Goal: Information Seeking & Learning: Learn about a topic

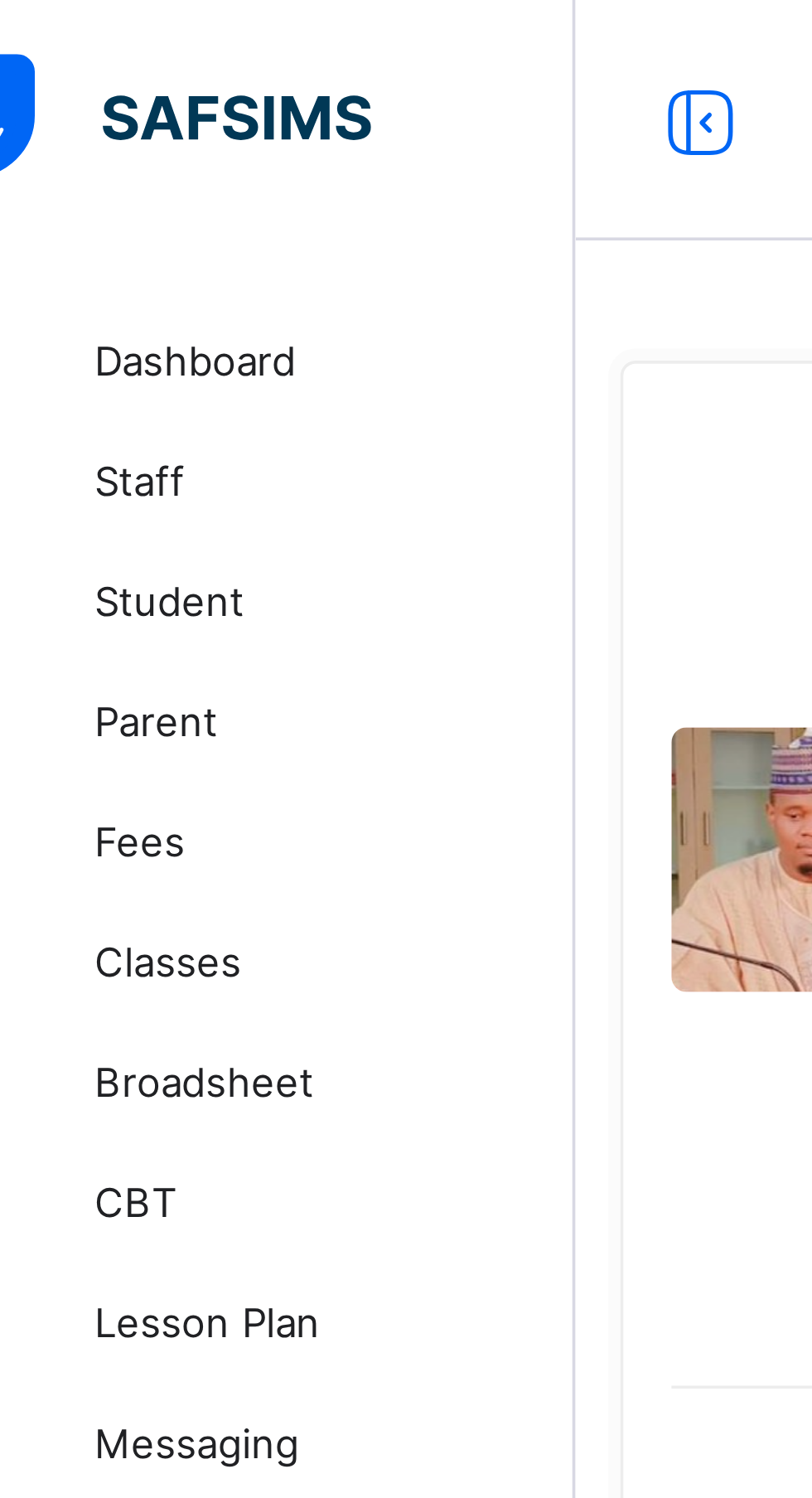
click at [92, 136] on span "Staff" at bounding box center [132, 132] width 132 height 13
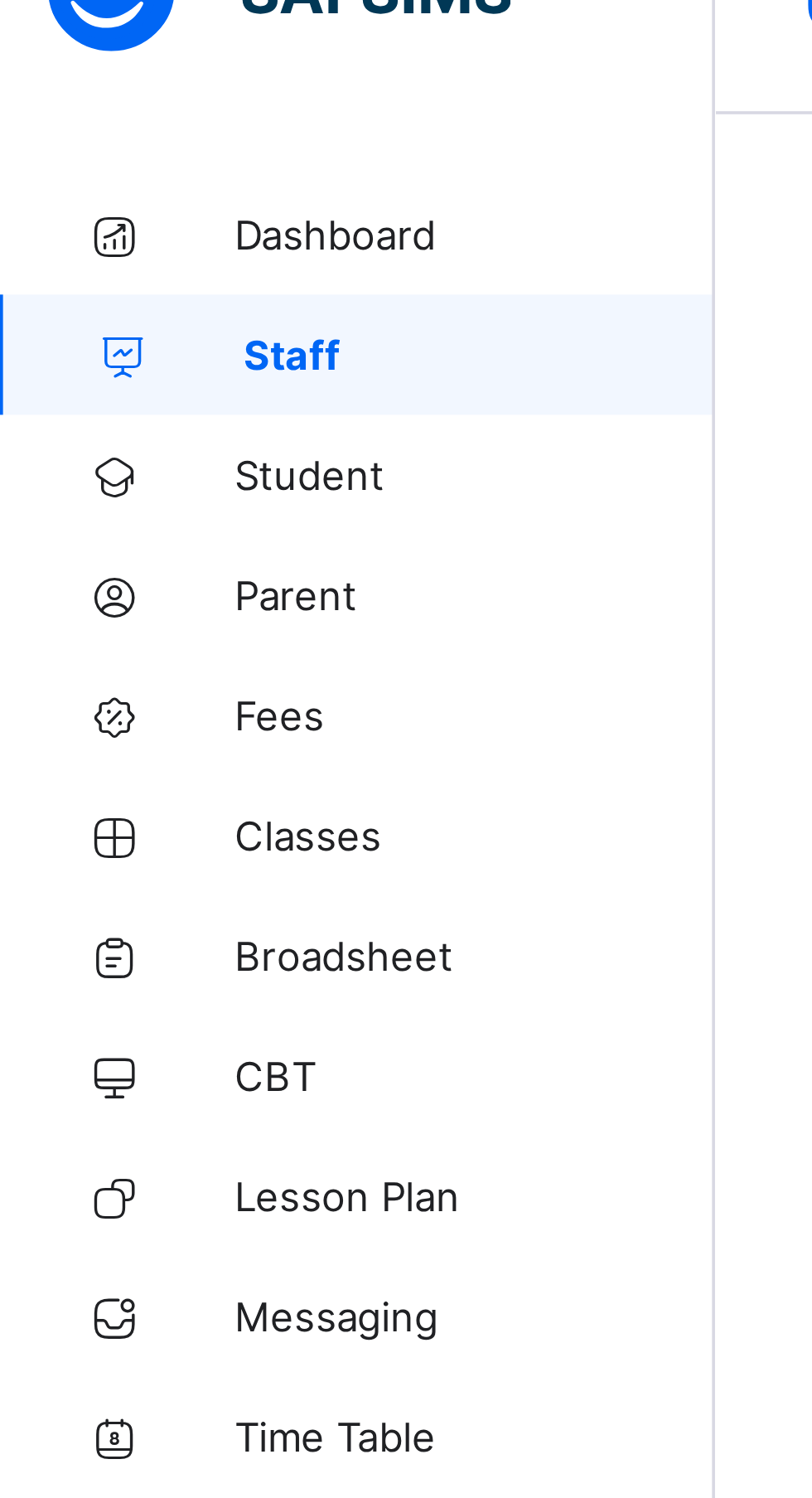
click at [85, 164] on span "Student" at bounding box center [132, 165] width 132 height 13
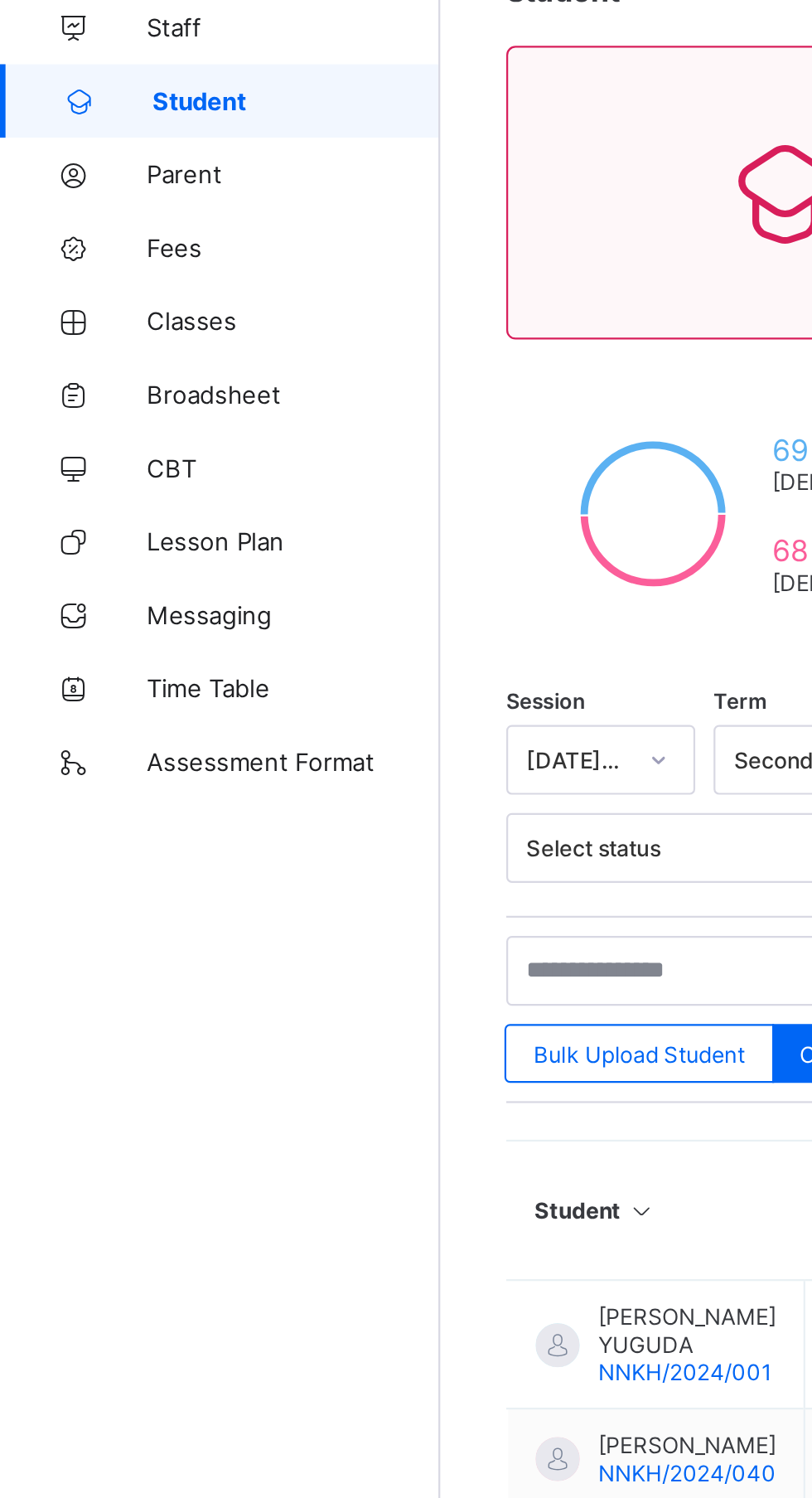
click at [114, 238] on span "Fees" at bounding box center [132, 232] width 132 height 13
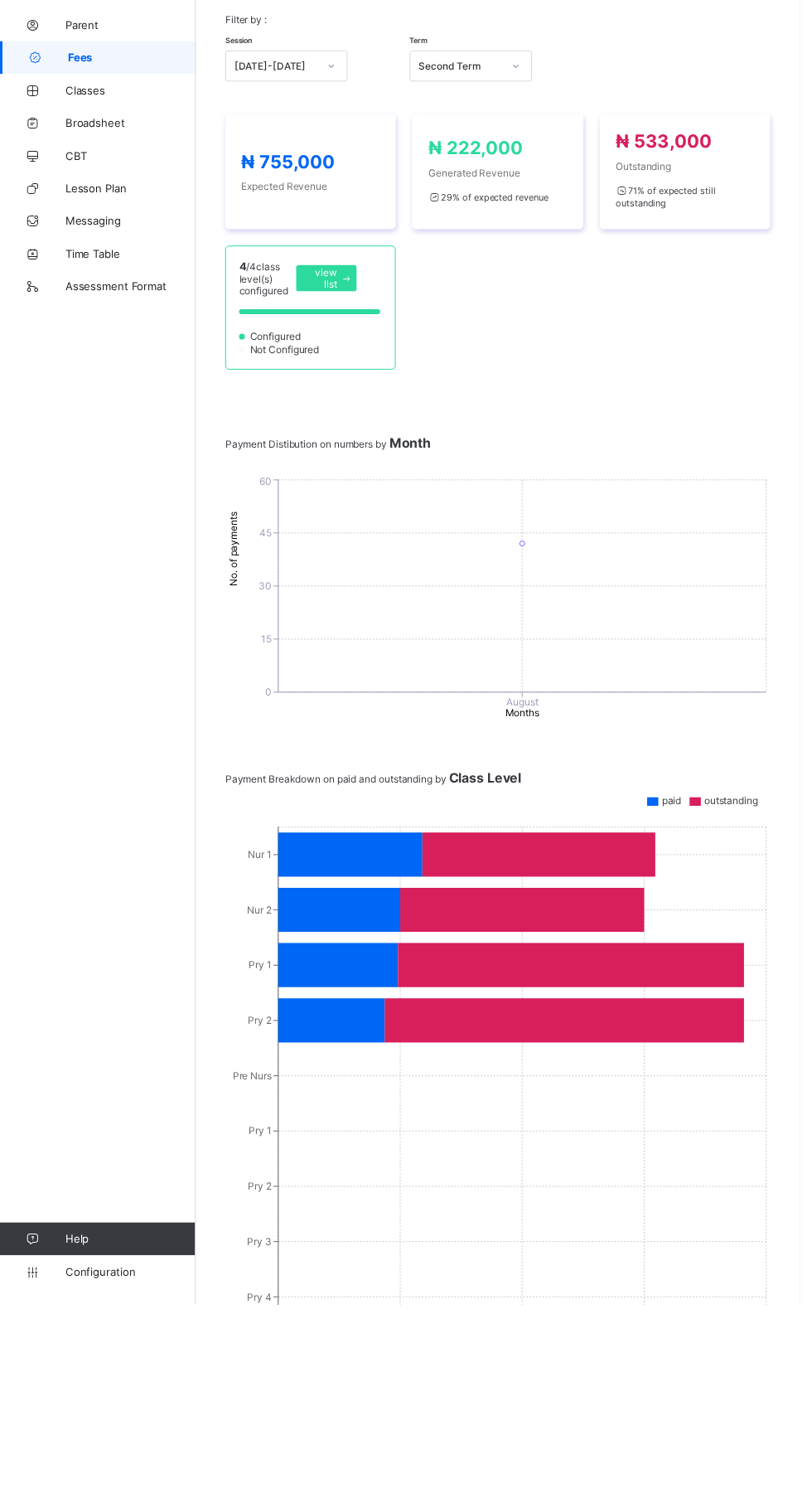
click at [404, 1064] on icon at bounding box center [356, 1041] width 147 height 45
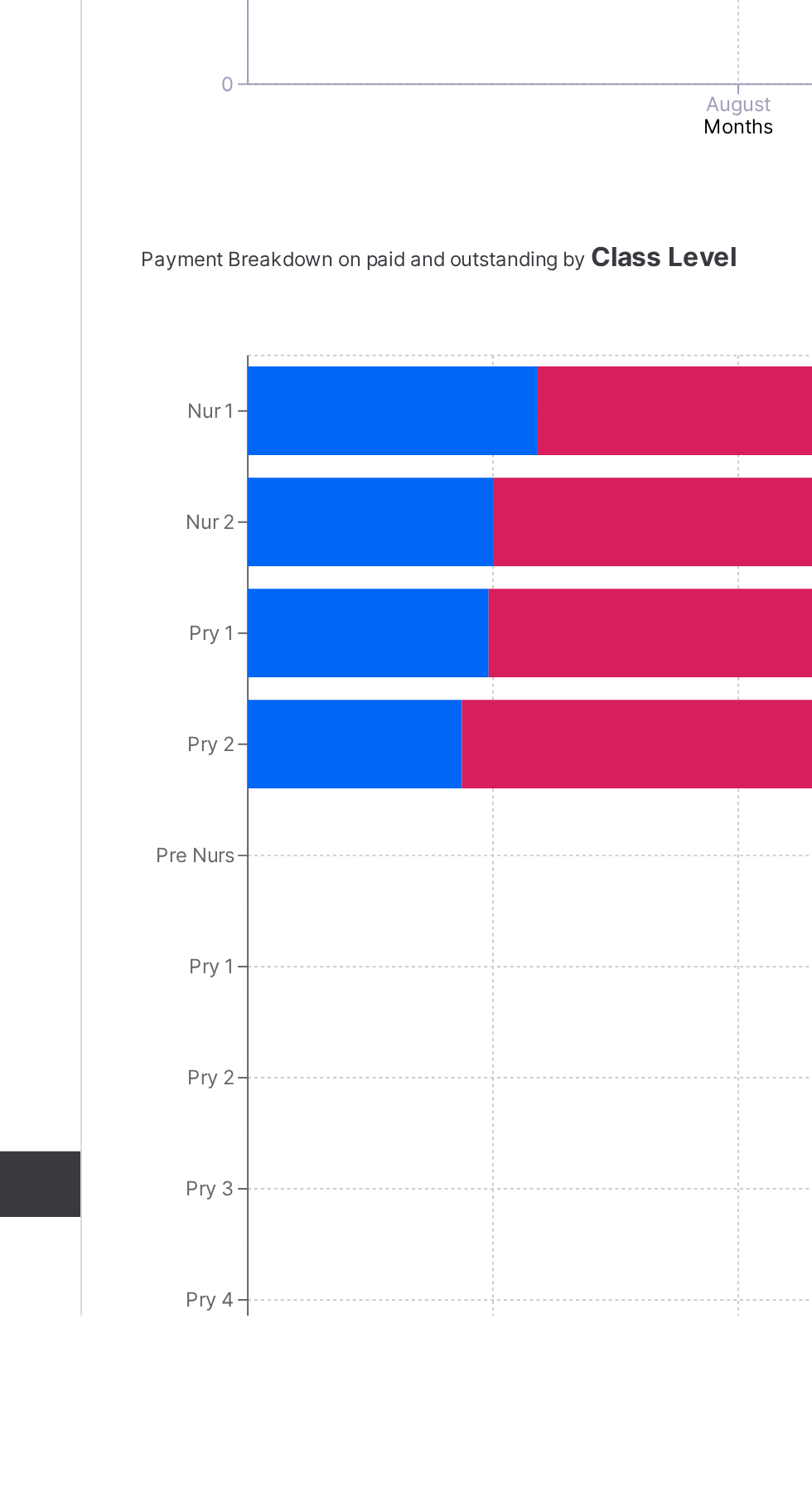
click at [356, 1064] on icon at bounding box center [356, 1041] width 147 height 45
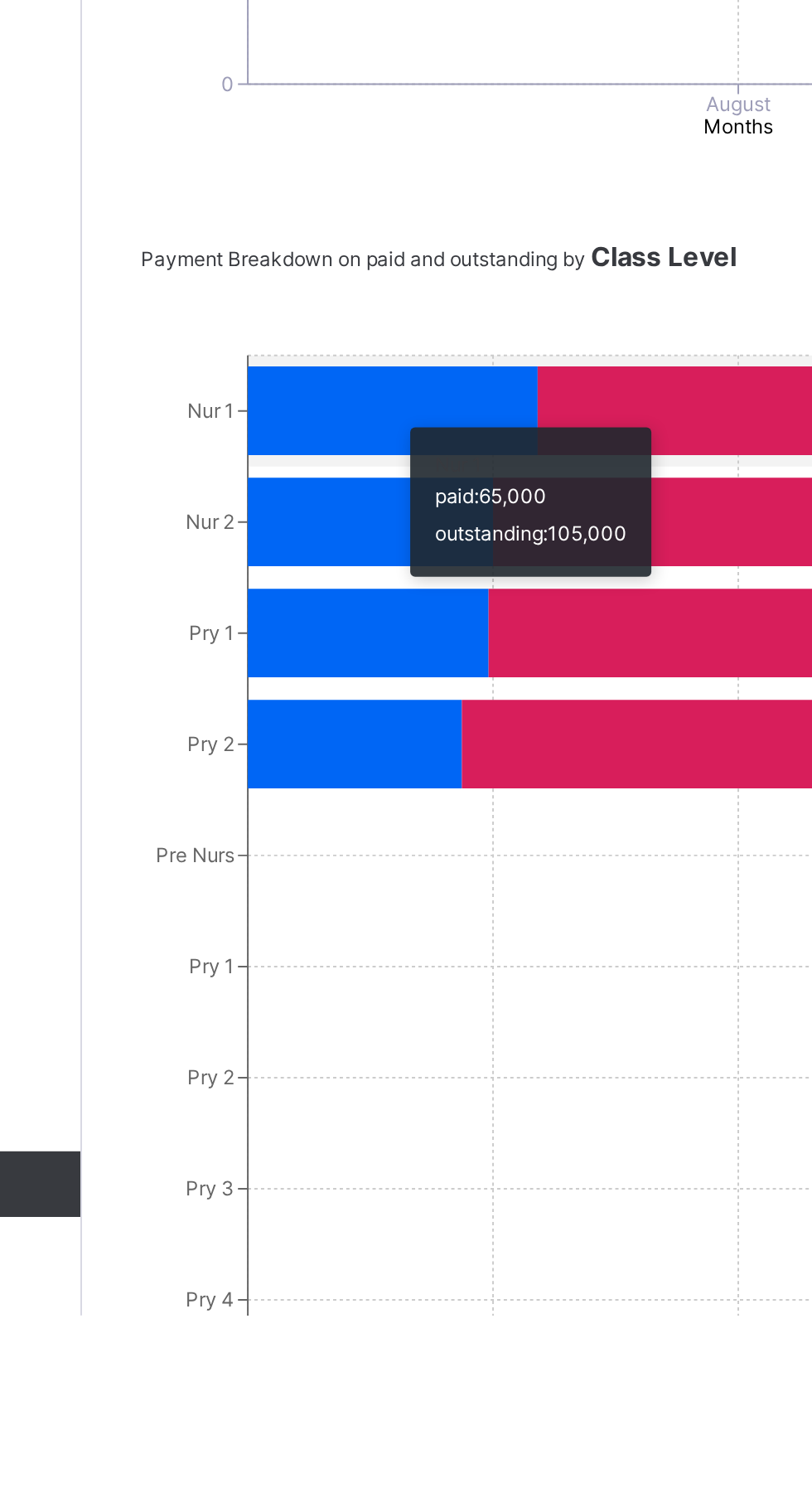
click at [327, 1120] on icon at bounding box center [345, 1097] width 124 height 45
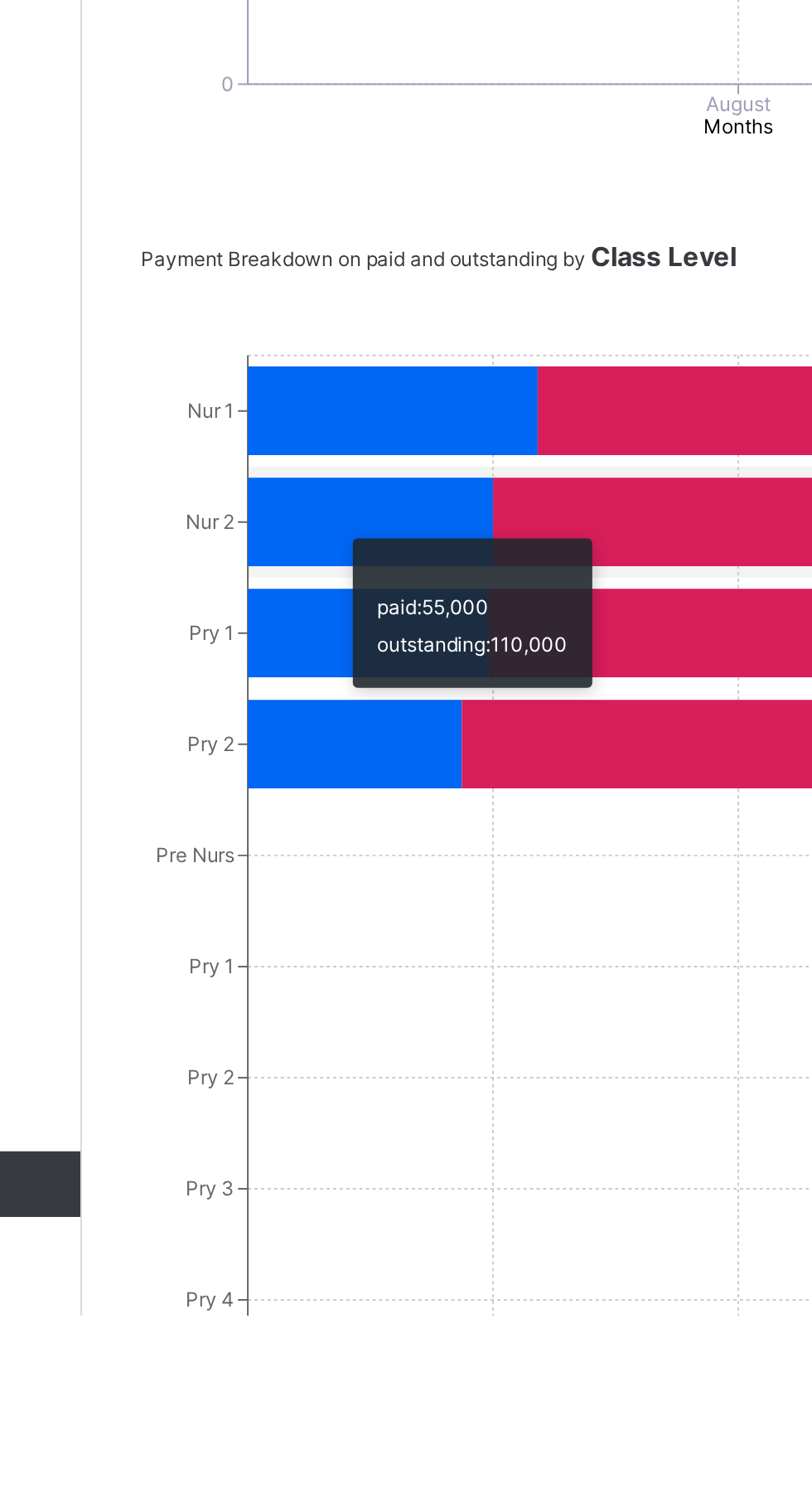
click at [289, 1176] on icon at bounding box center [343, 1153] width 122 height 45
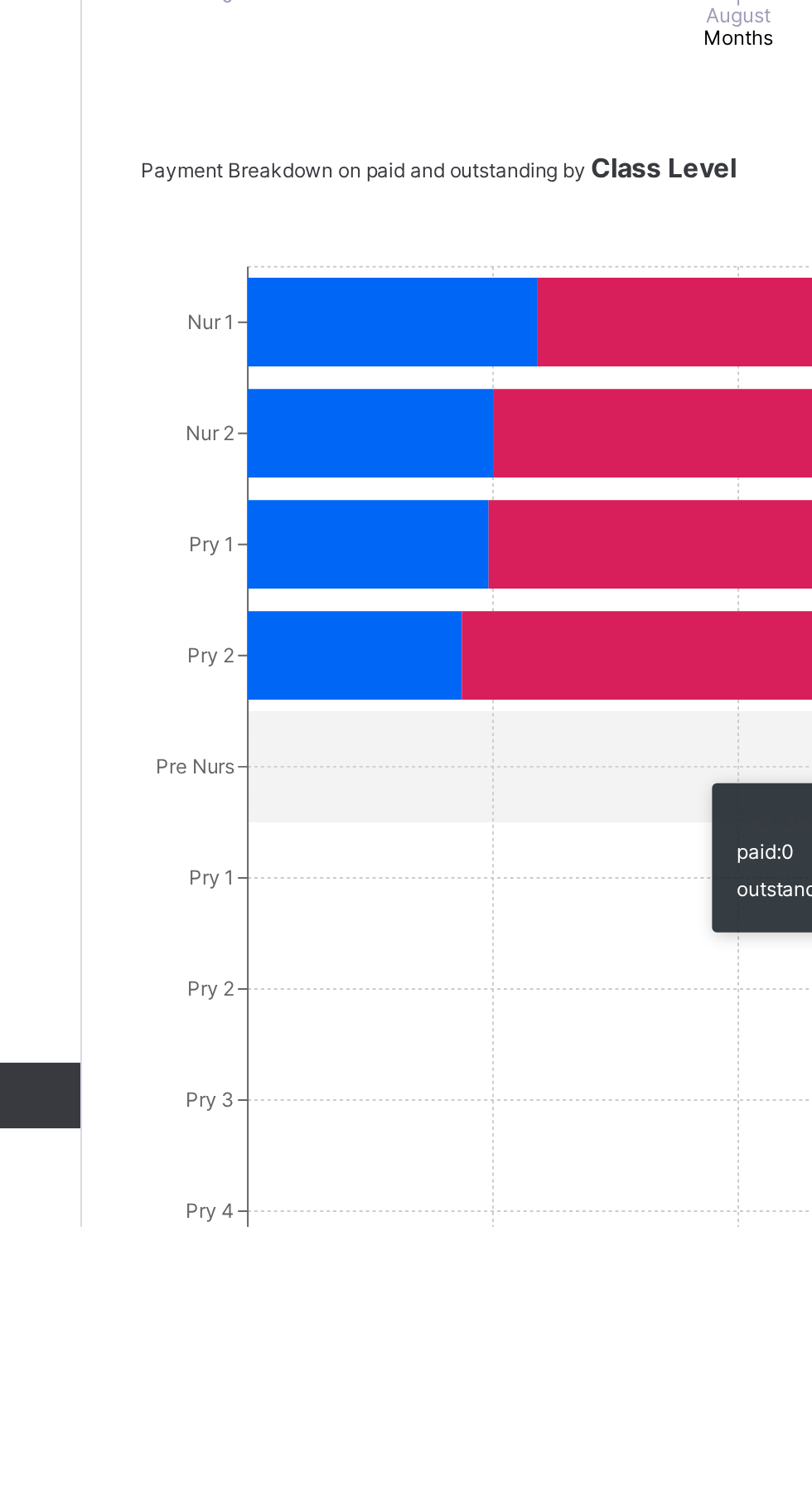
click at [164, 1239] on div "Dashboard Staff Student Parent Fees Classes Broadsheet CBT Lesson Plan Messagin…" at bounding box center [99, 782] width 199 height 1431
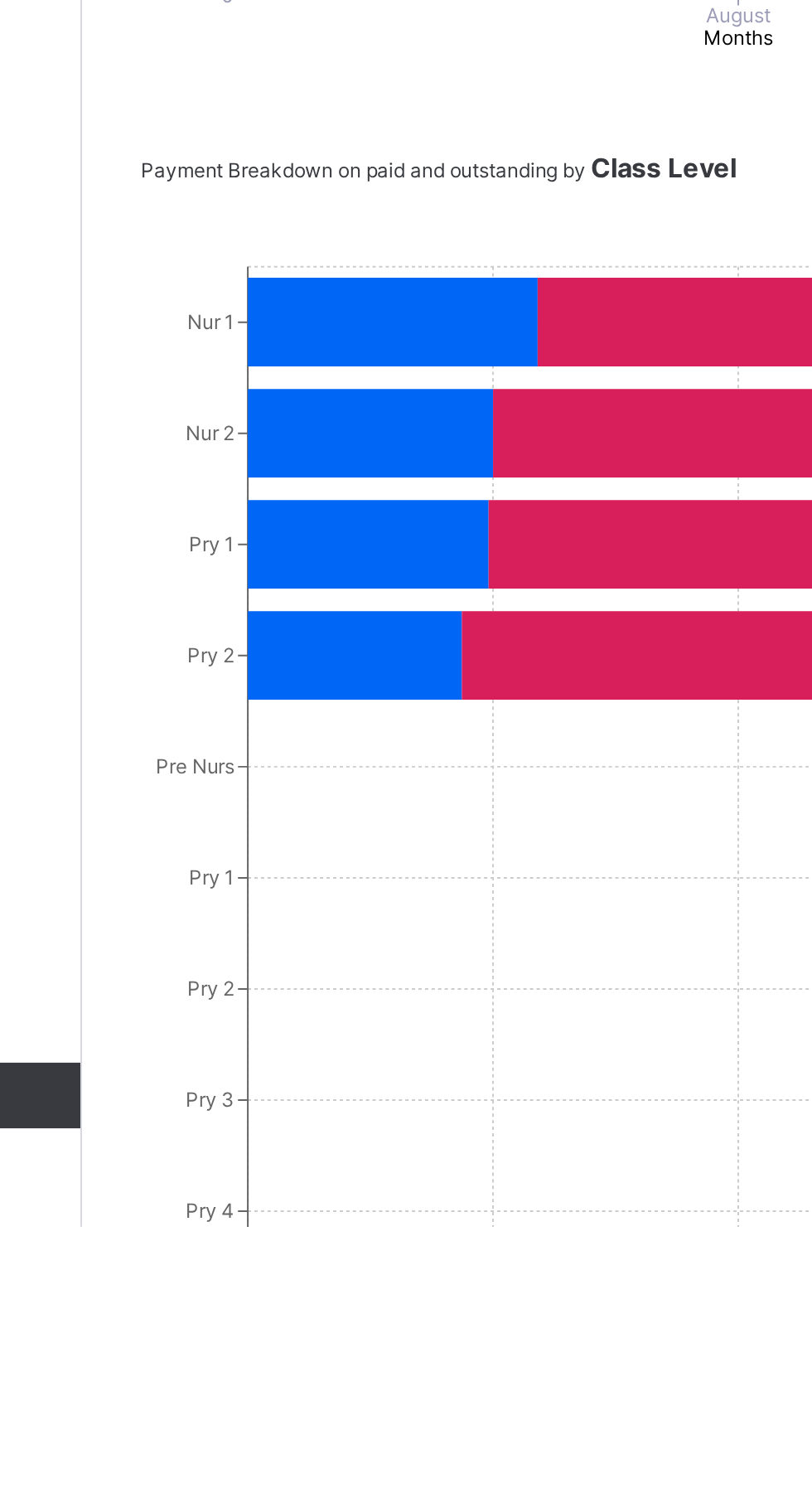
click at [408, 1176] on icon at bounding box center [579, 1153] width 351 height 45
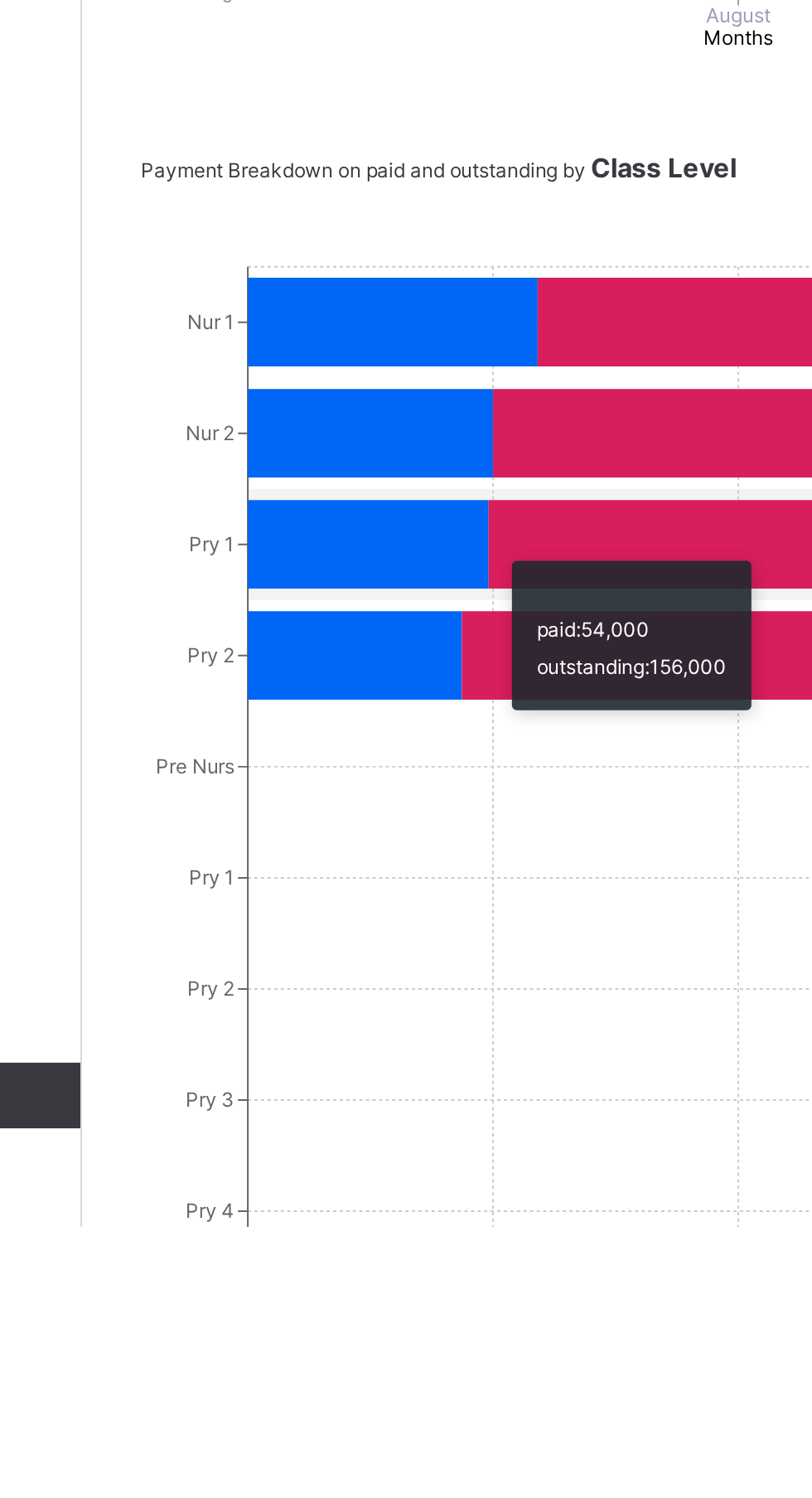
click at [382, 1232] on icon at bounding box center [336, 1209] width 108 height 45
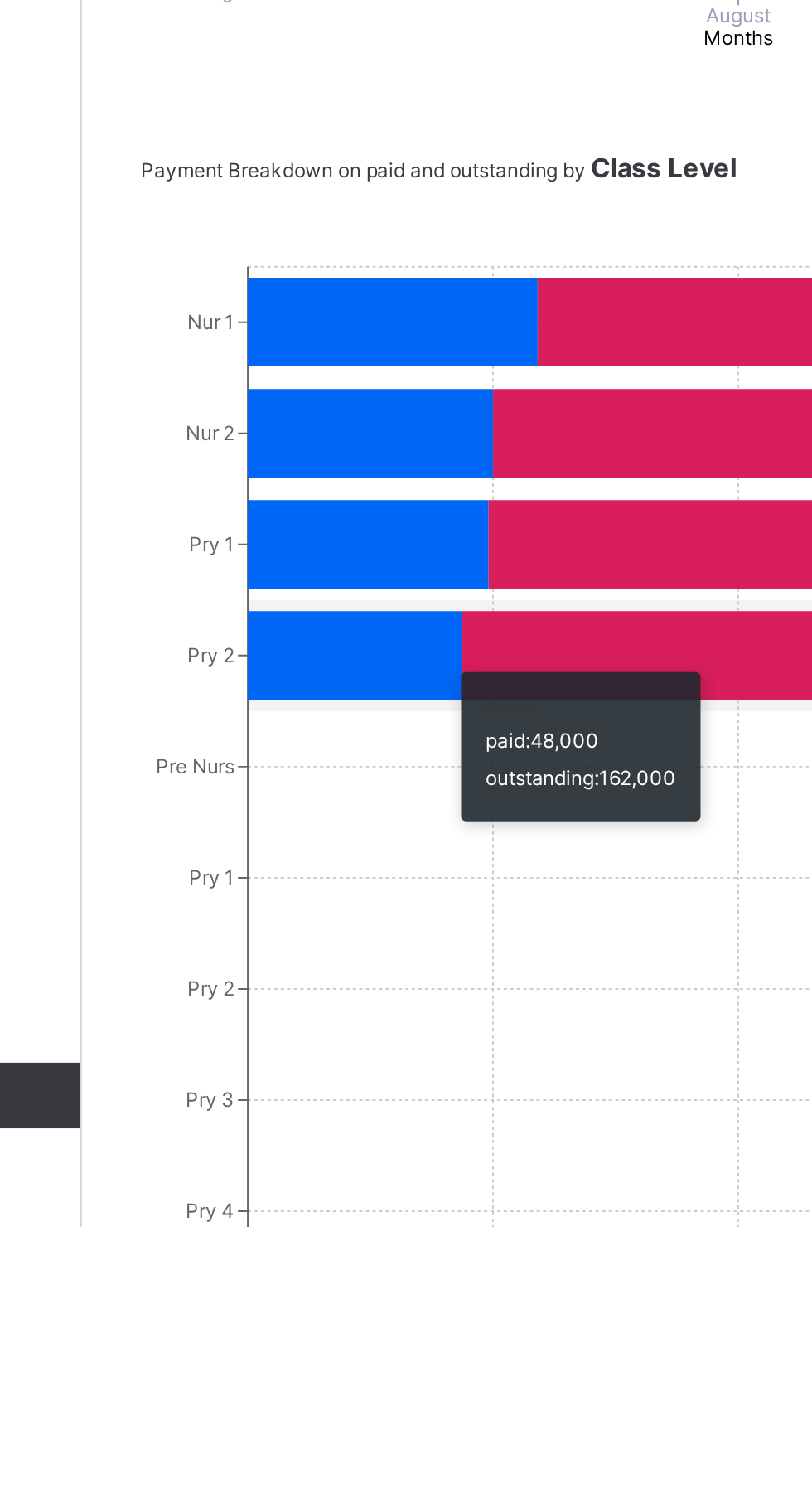
click at [396, 1176] on icon at bounding box center [343, 1153] width 122 height 45
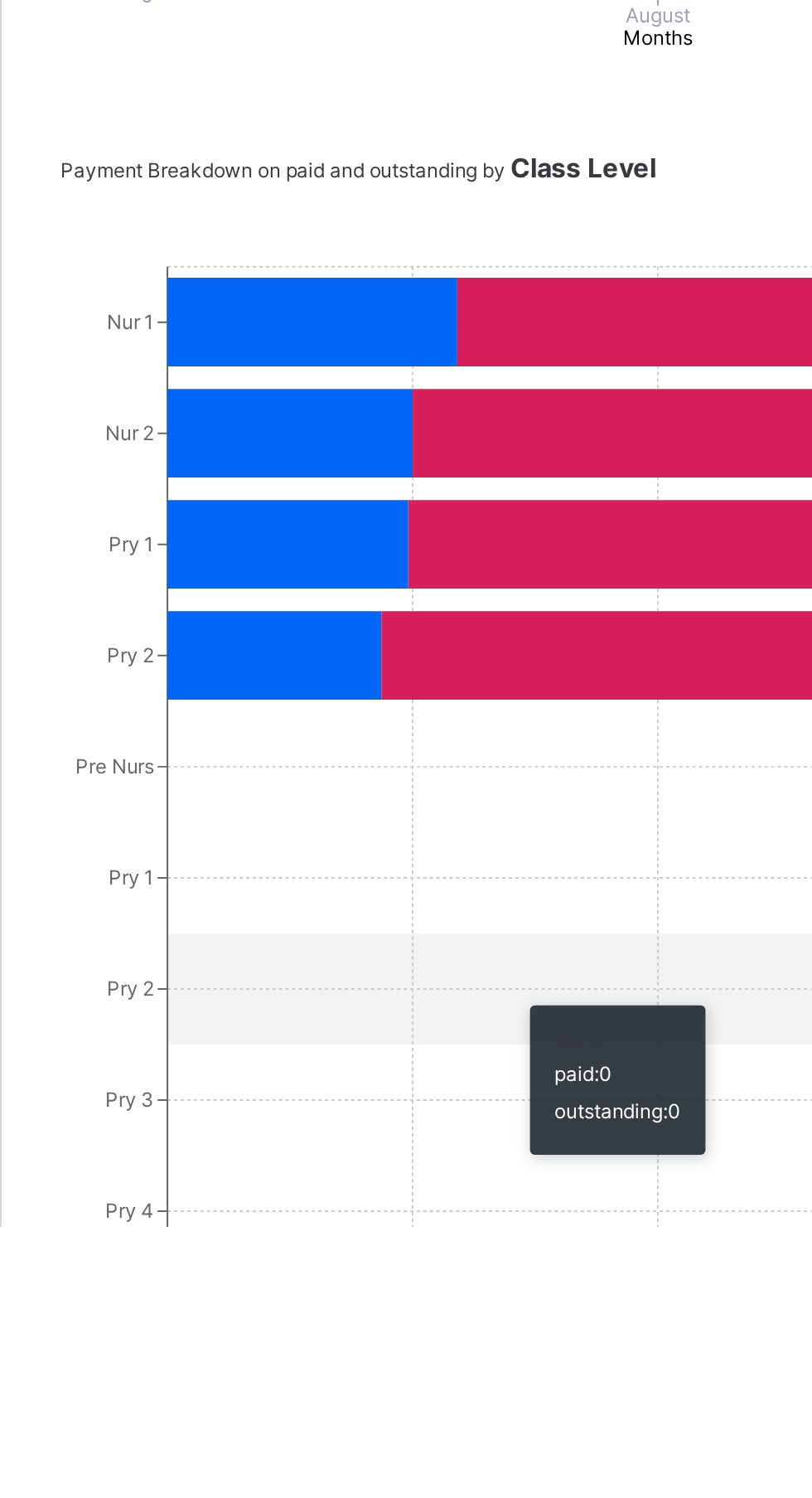
click at [518, 1232] on icon at bounding box center [572, 1209] width 365 height 45
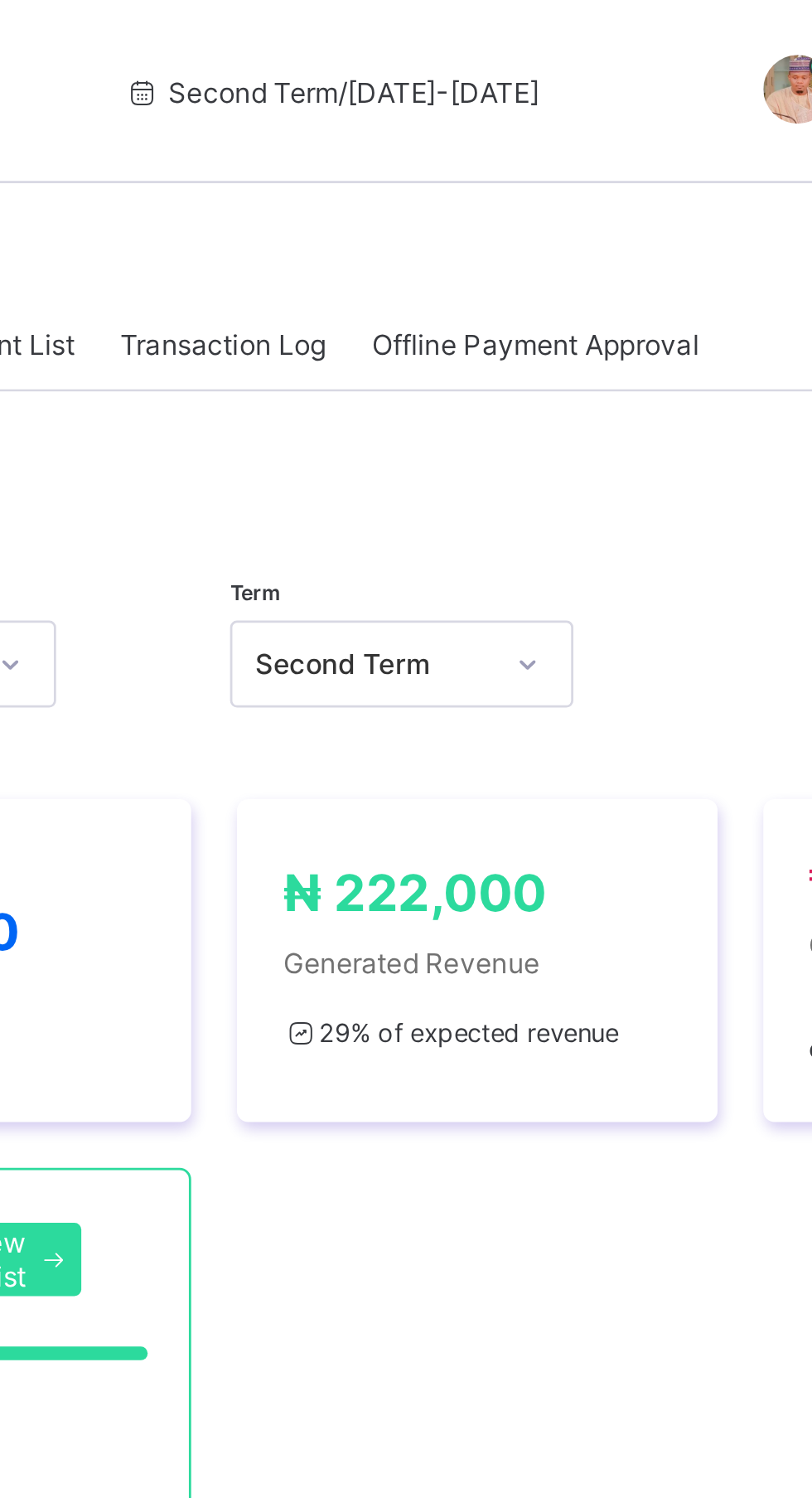
click at [425, 126] on span "Transaction Log" at bounding box center [413, 124] width 74 height 12
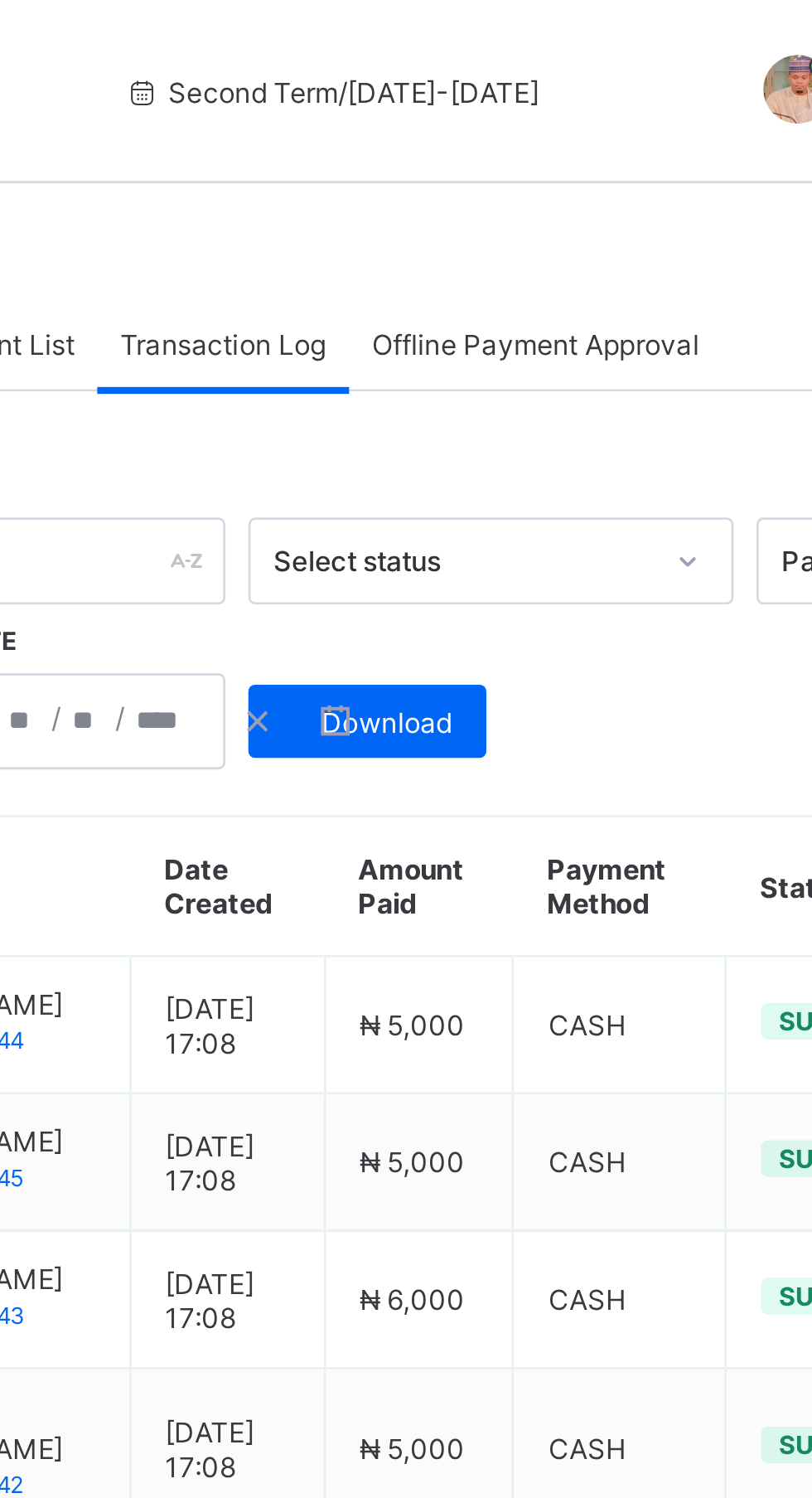
click at [545, 123] on span "Offline Payment Approval" at bounding box center [526, 124] width 118 height 12
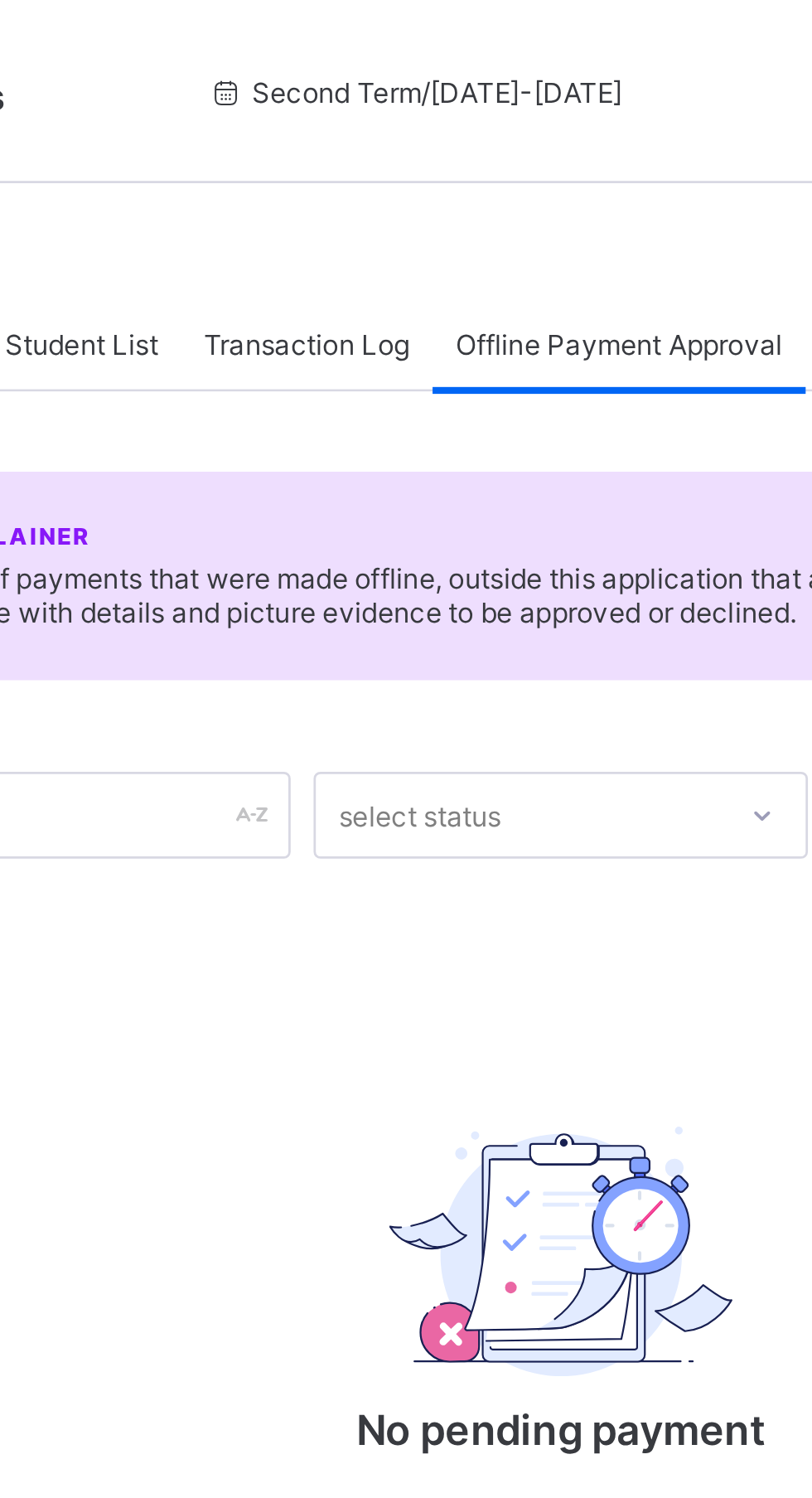
click at [416, 129] on span "Transaction Log" at bounding box center [413, 124] width 74 height 12
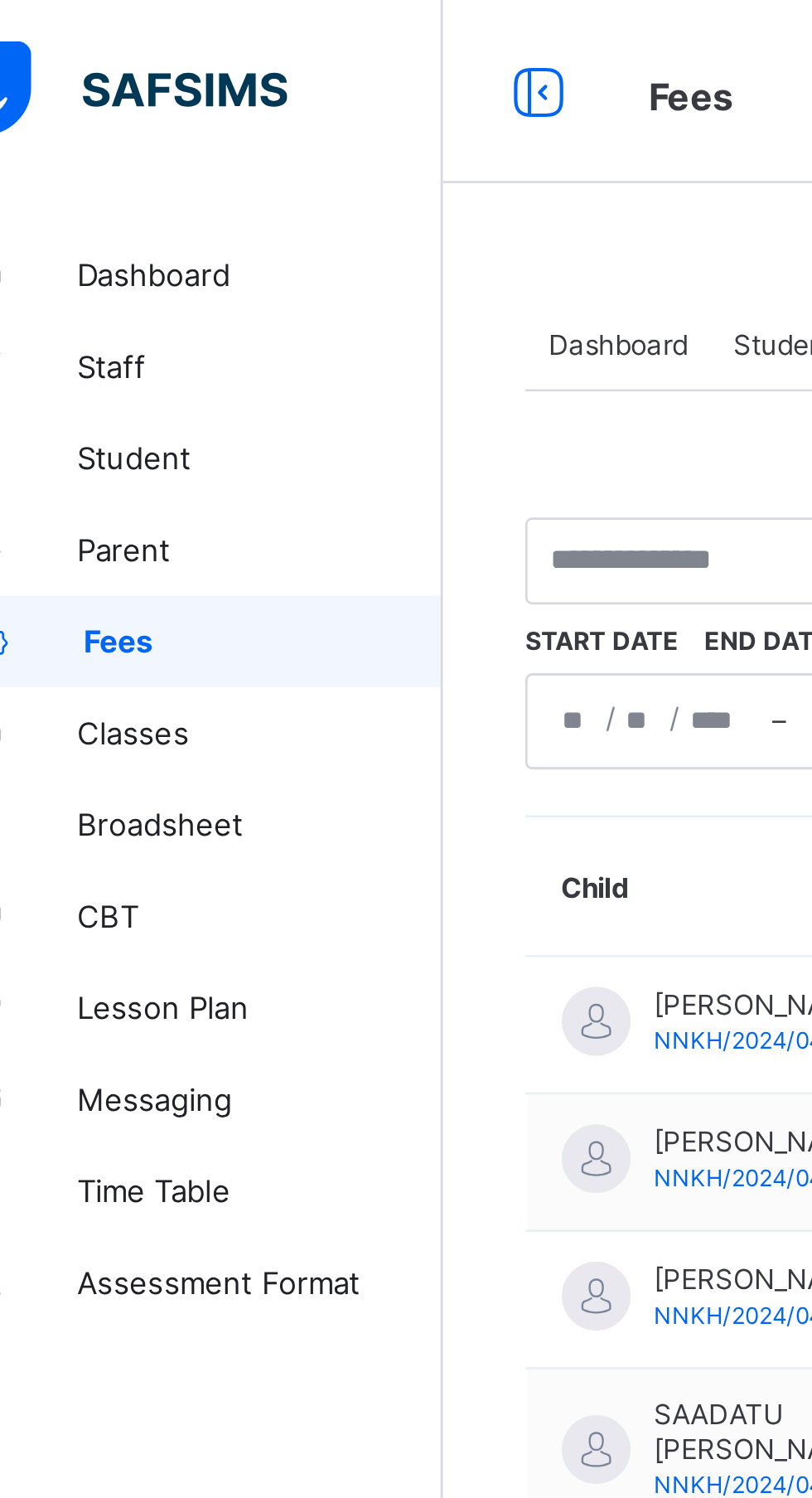
click at [121, 110] on link "Dashboard" at bounding box center [99, 100] width 199 height 33
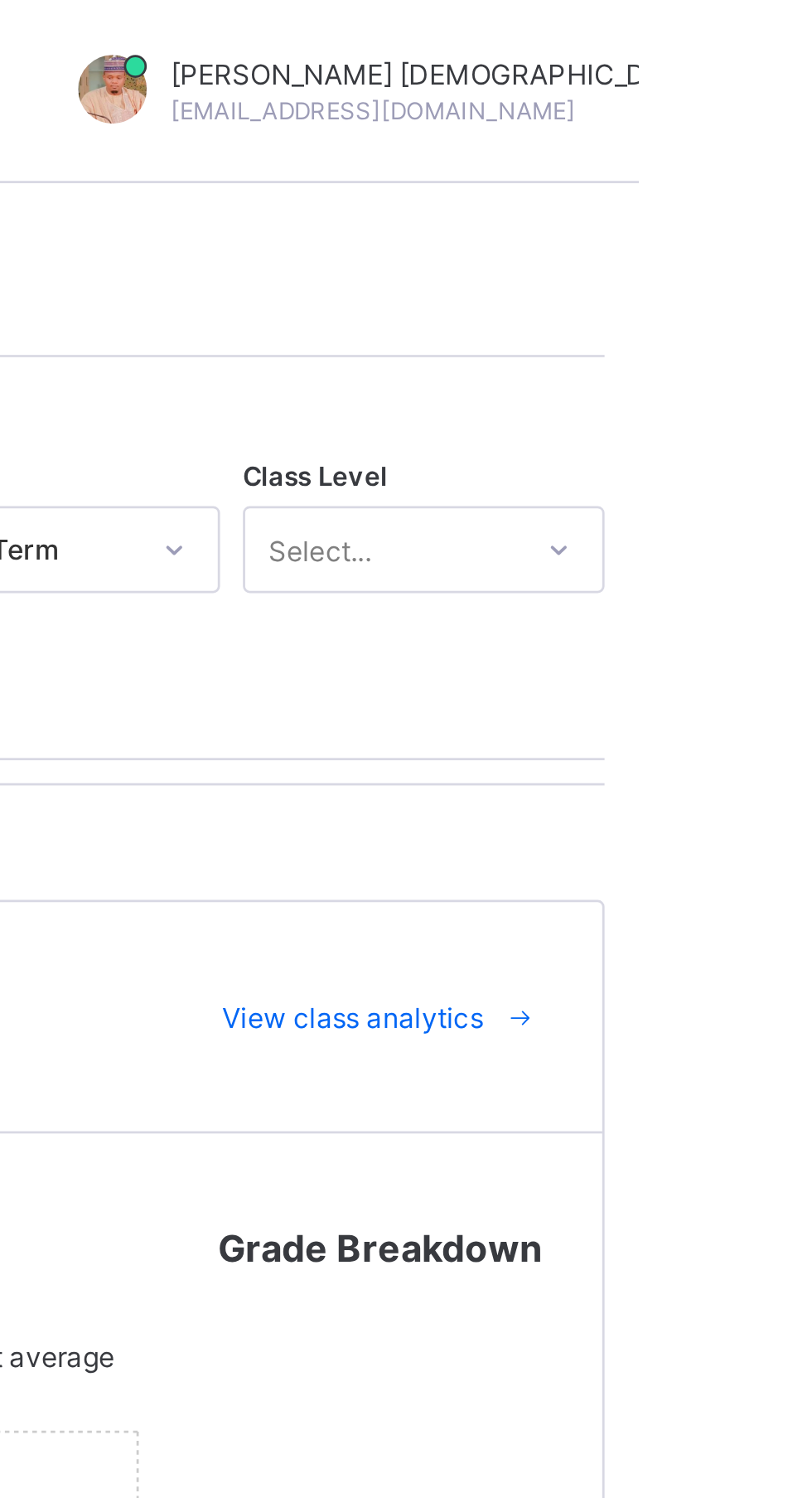
click at [733, 369] on span "View class analytics" at bounding box center [708, 369] width 94 height 12
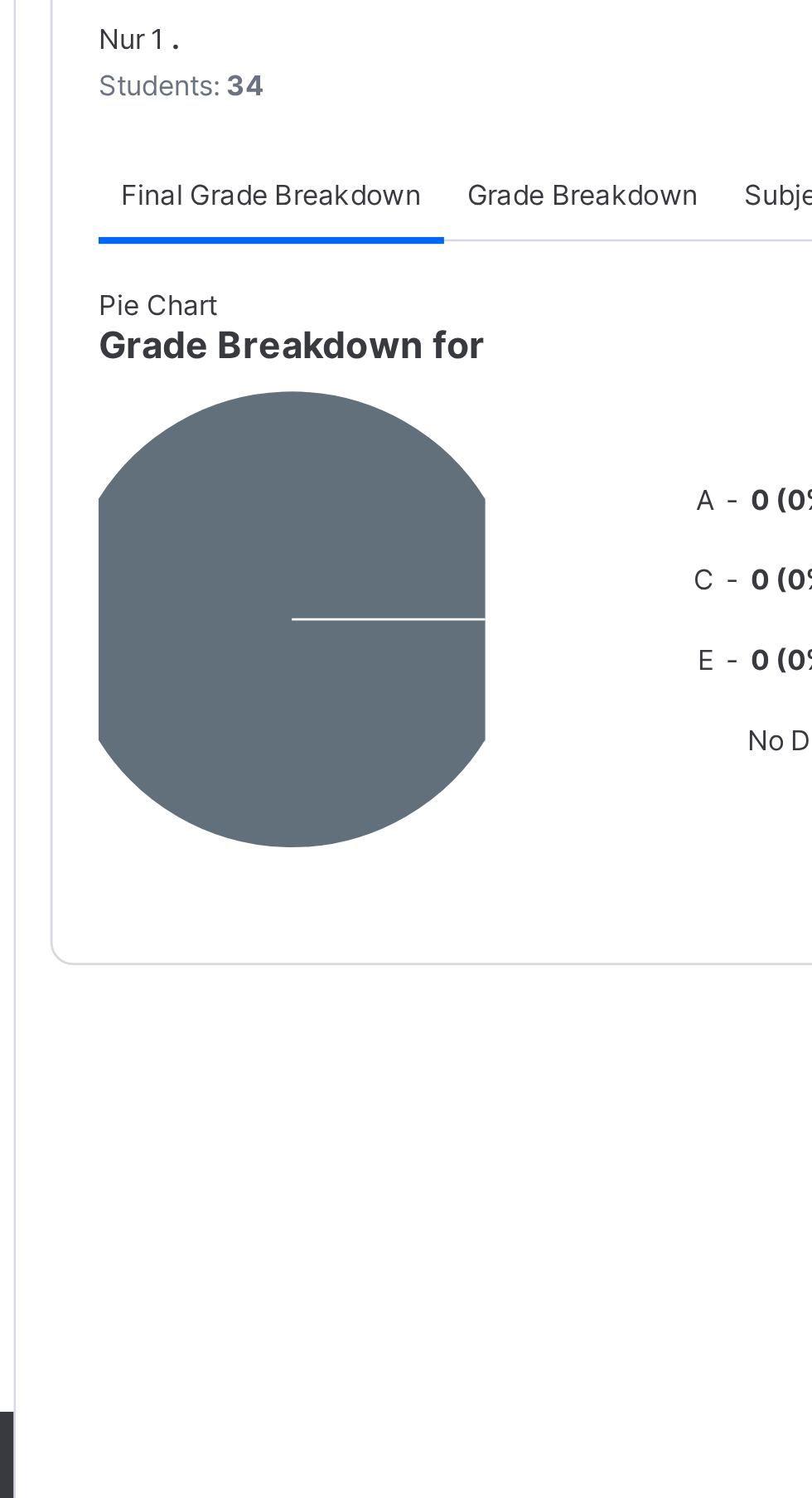
click at [400, 981] on span "Grade Breakdown" at bounding box center [404, 974] width 84 height 12
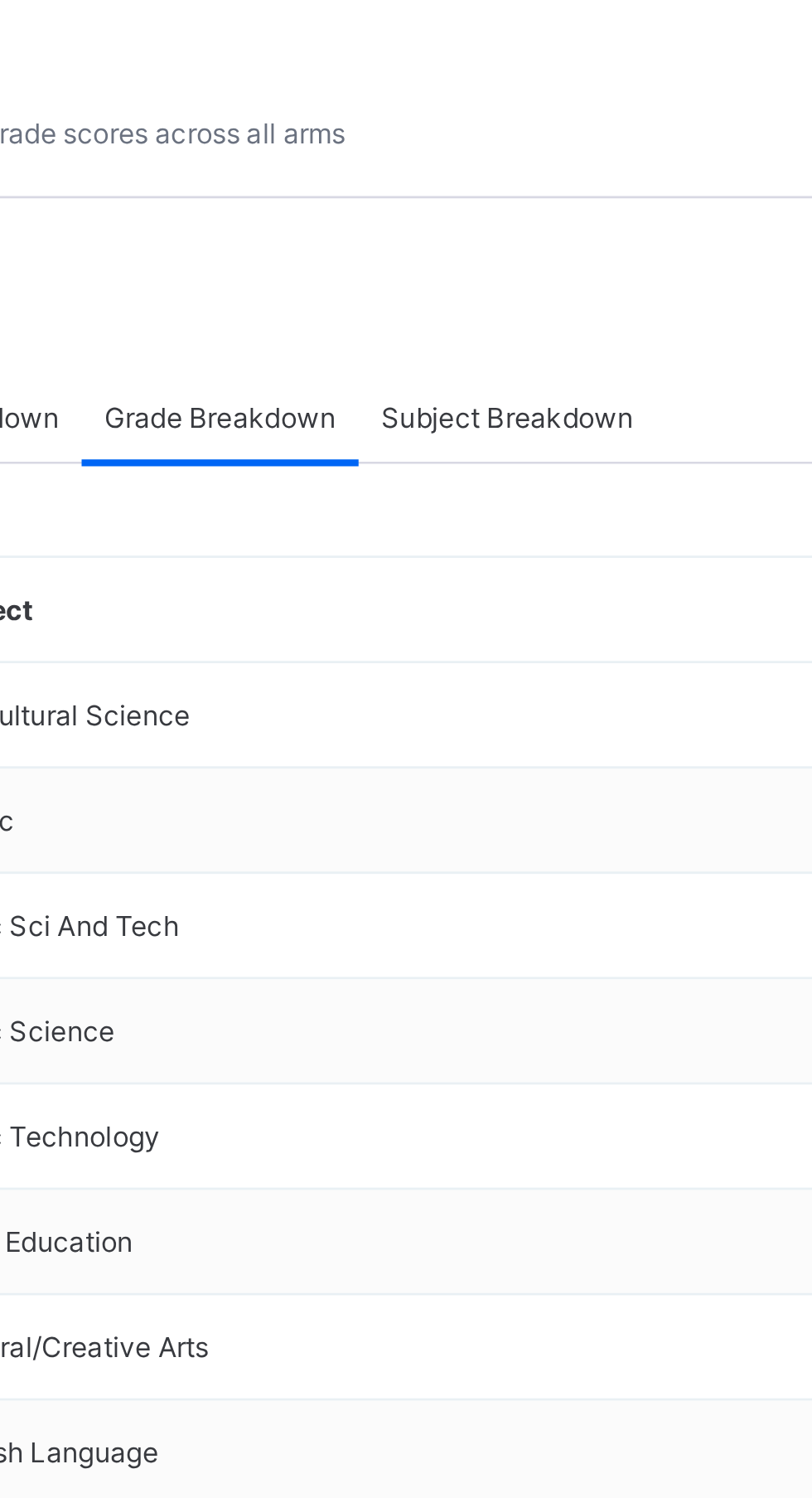
click at [521, 981] on span "Subject Breakdown" at bounding box center [508, 974] width 91 height 12
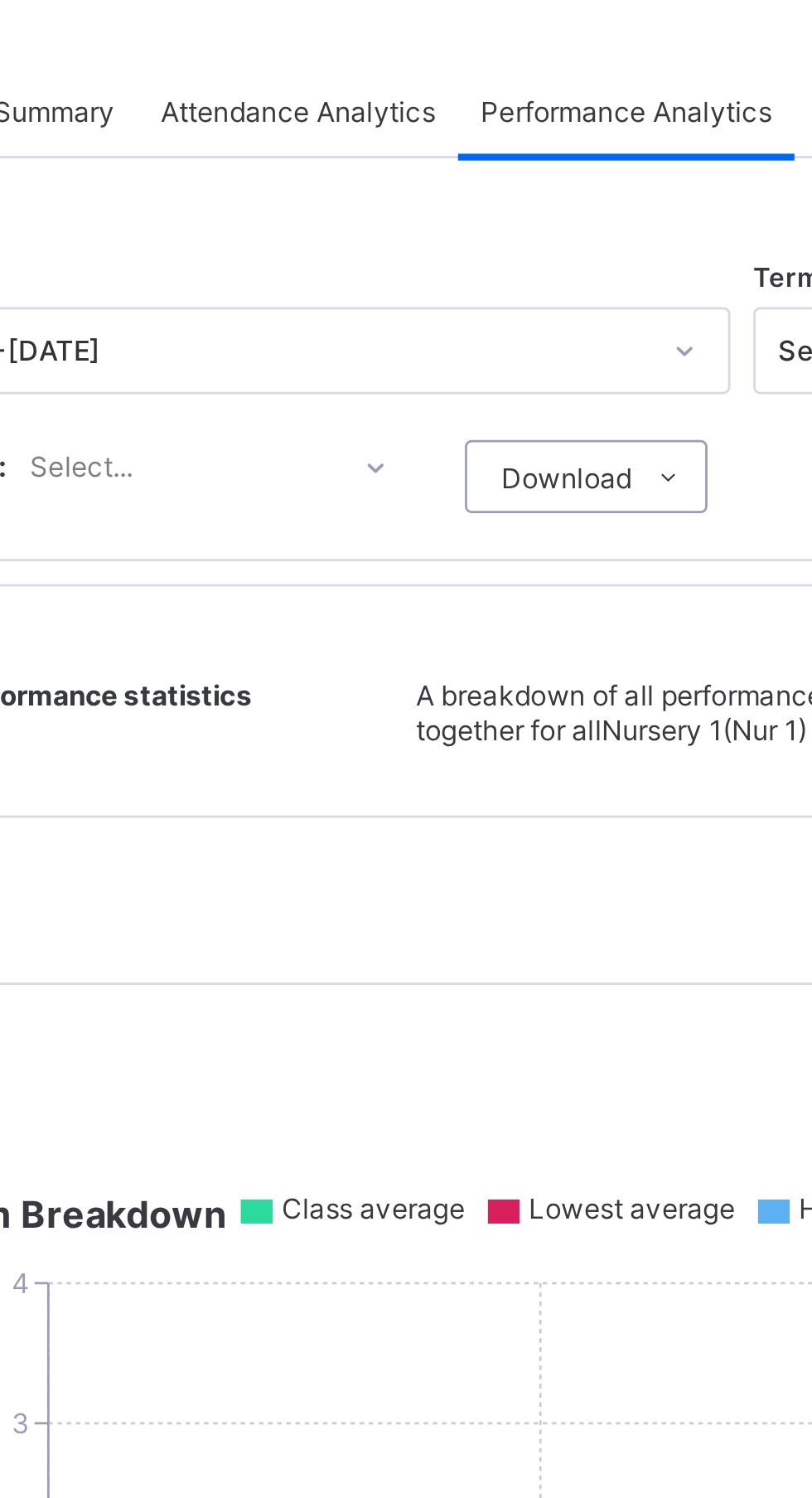
click at [388, 116] on span "Attendance Analytics" at bounding box center [365, 112] width 100 height 12
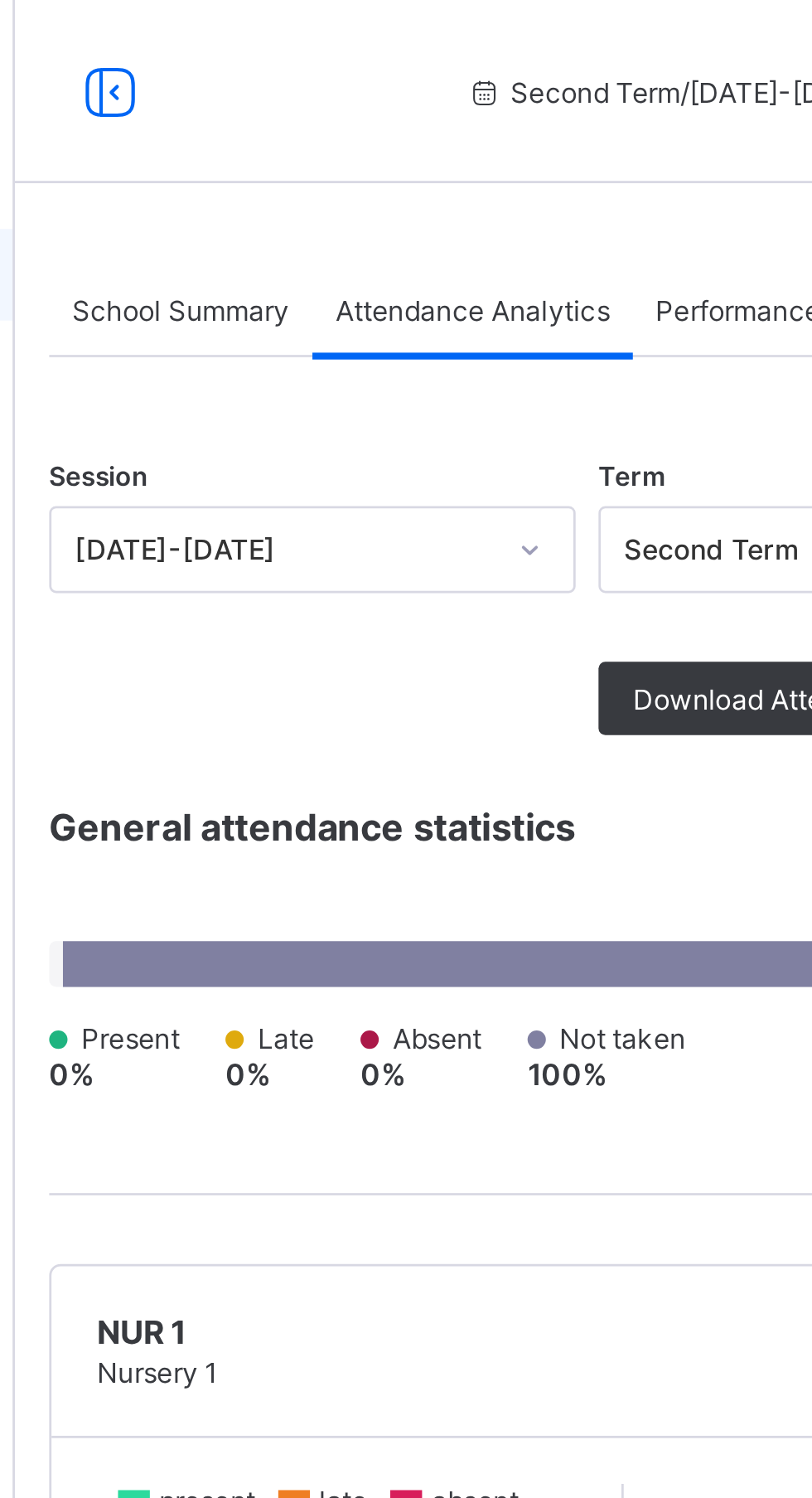
click at [273, 123] on div "School Summary" at bounding box center [258, 112] width 95 height 33
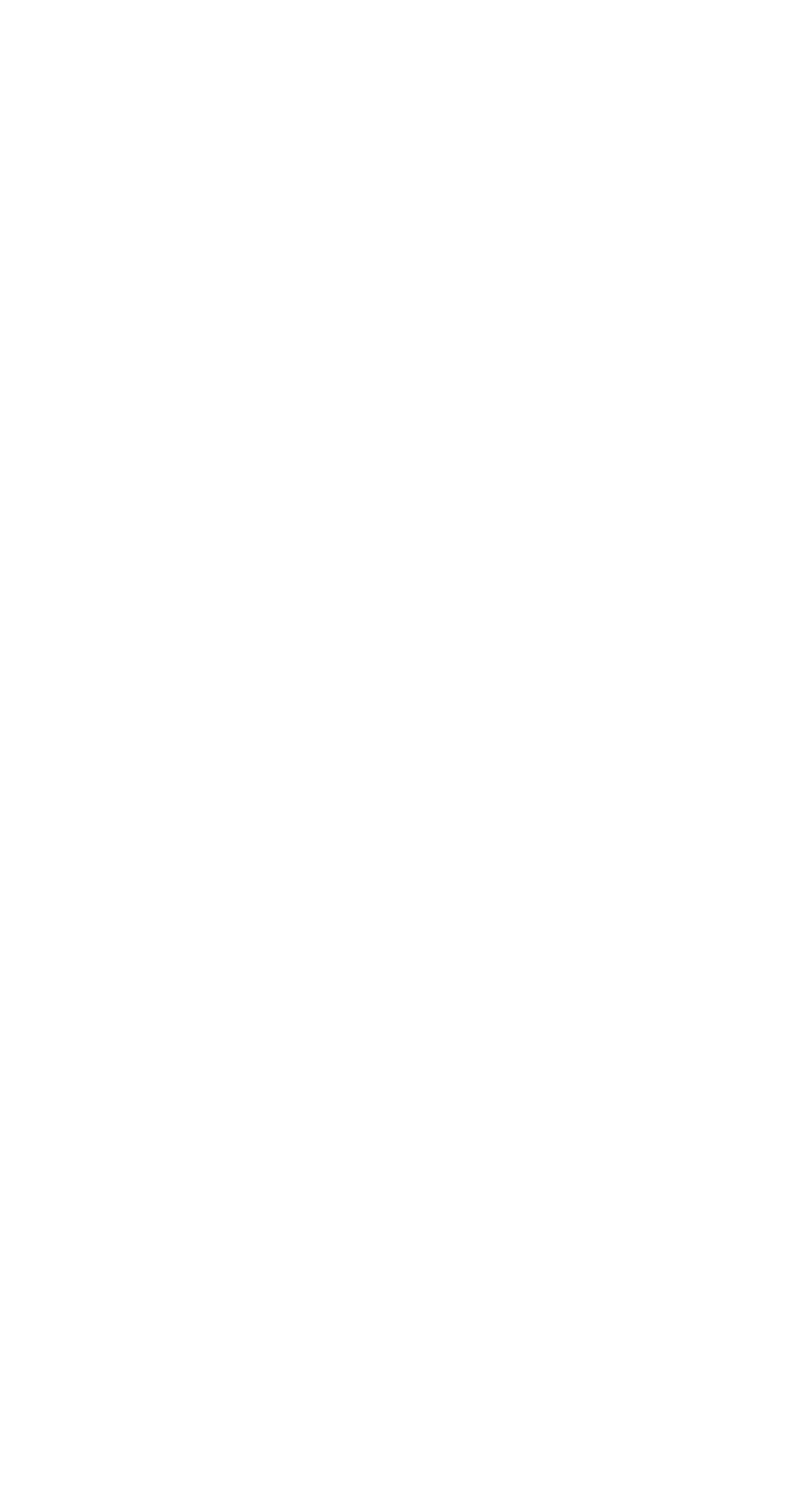
click at [355, 1418] on icon at bounding box center [356, 1396] width 147 height 45
click at [327, 1474] on icon at bounding box center [345, 1452] width 124 height 45
click at [354, 1378] on icon at bounding box center [343, 1355] width 122 height 45
click at [333, 1434] on icon at bounding box center [336, 1411] width 108 height 45
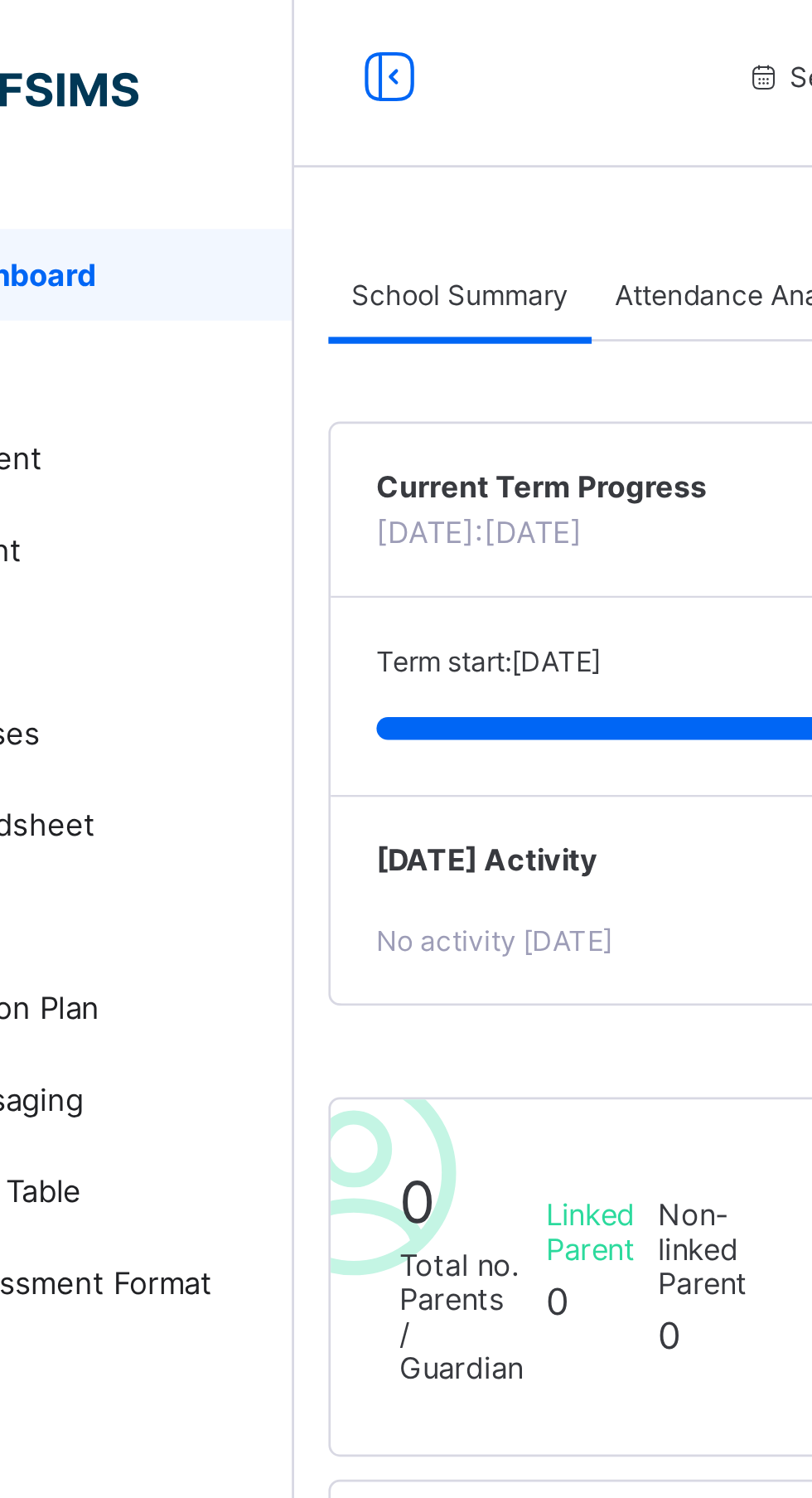
scroll to position [0, 0]
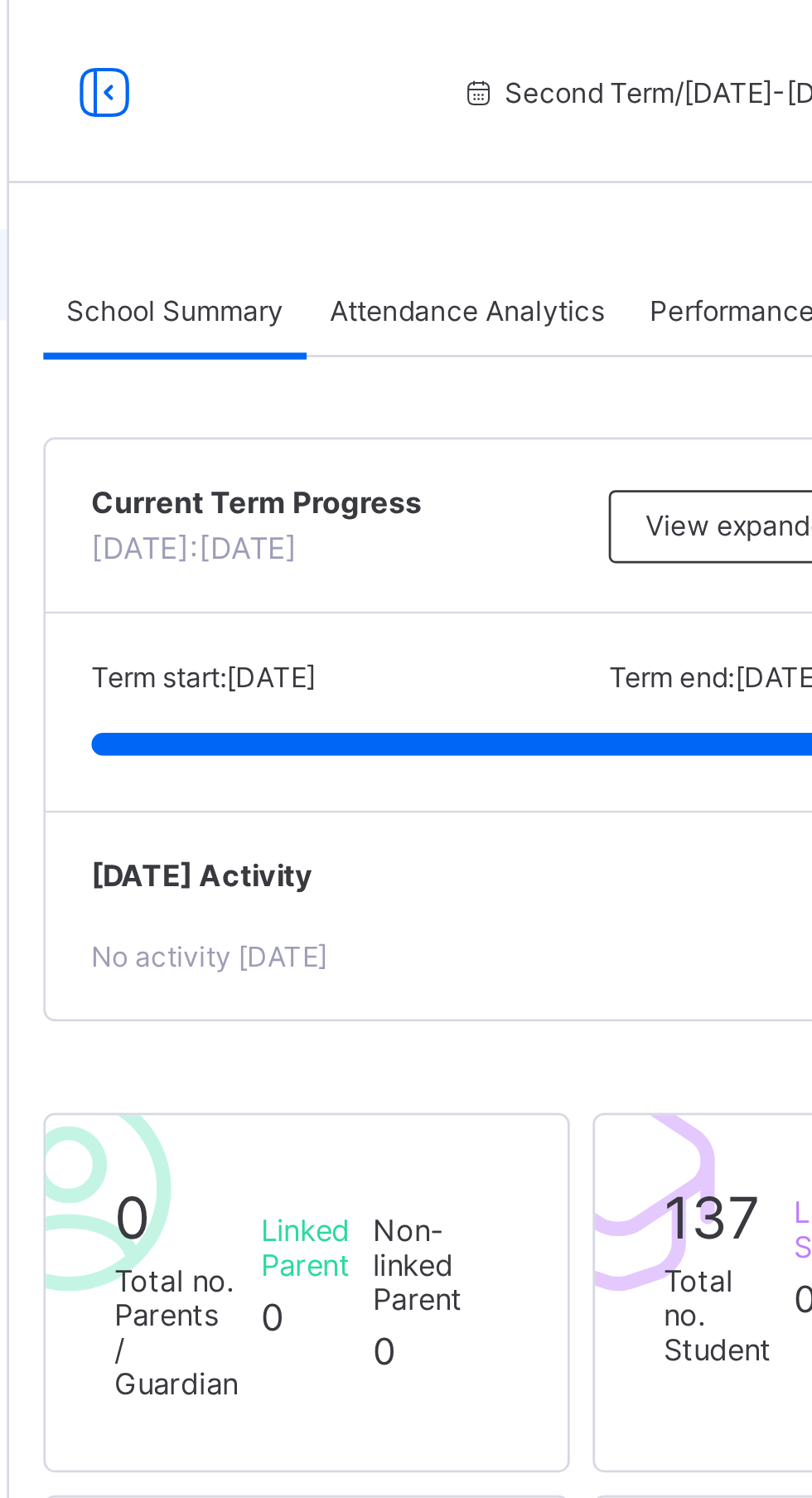
click at [368, 111] on span "Attendance Analytics" at bounding box center [365, 112] width 100 height 12
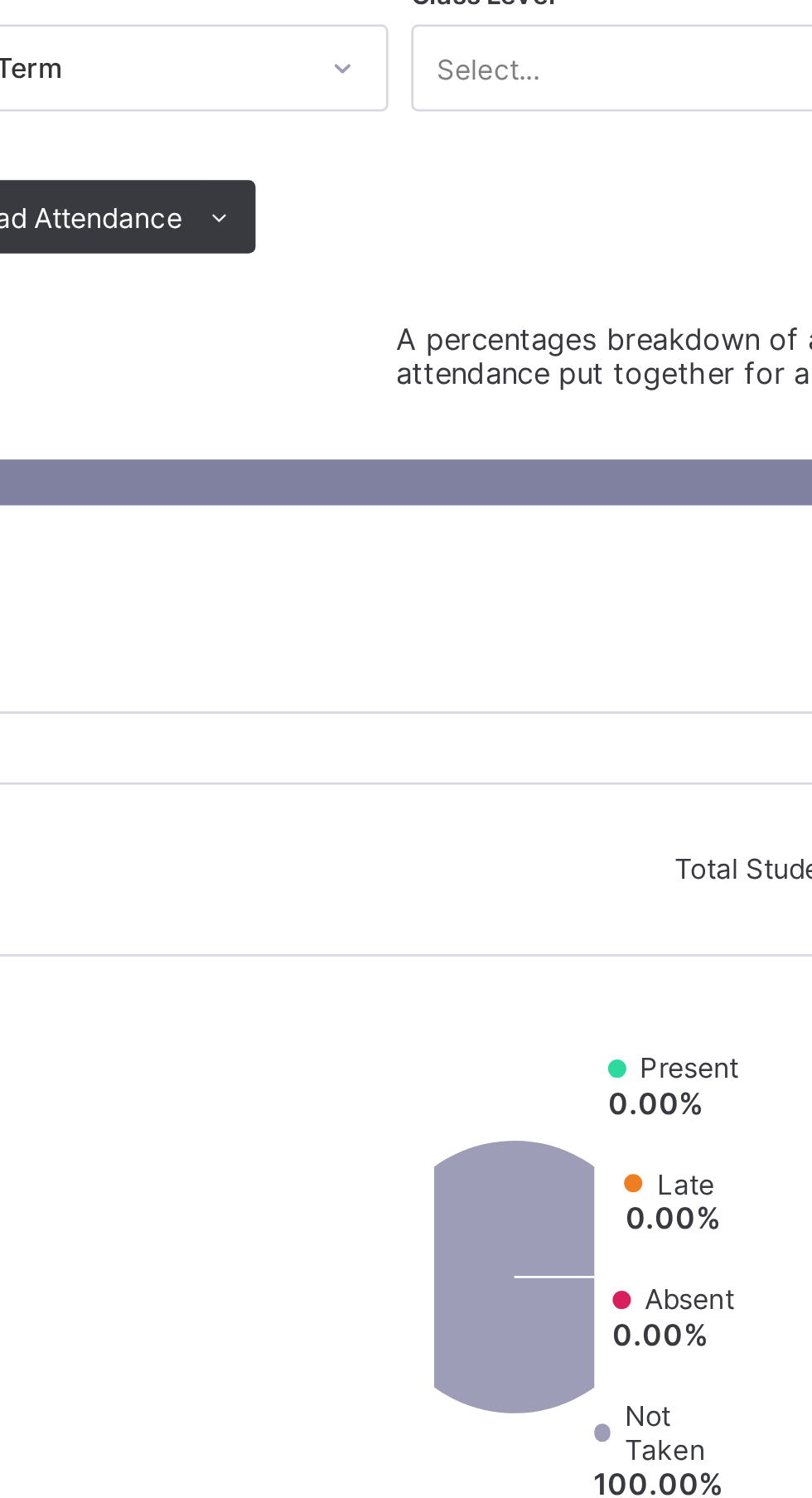
click at [668, 295] on span "A percentages breakdown of all attendance put together for all classes" at bounding box center [701, 303] width 196 height 25
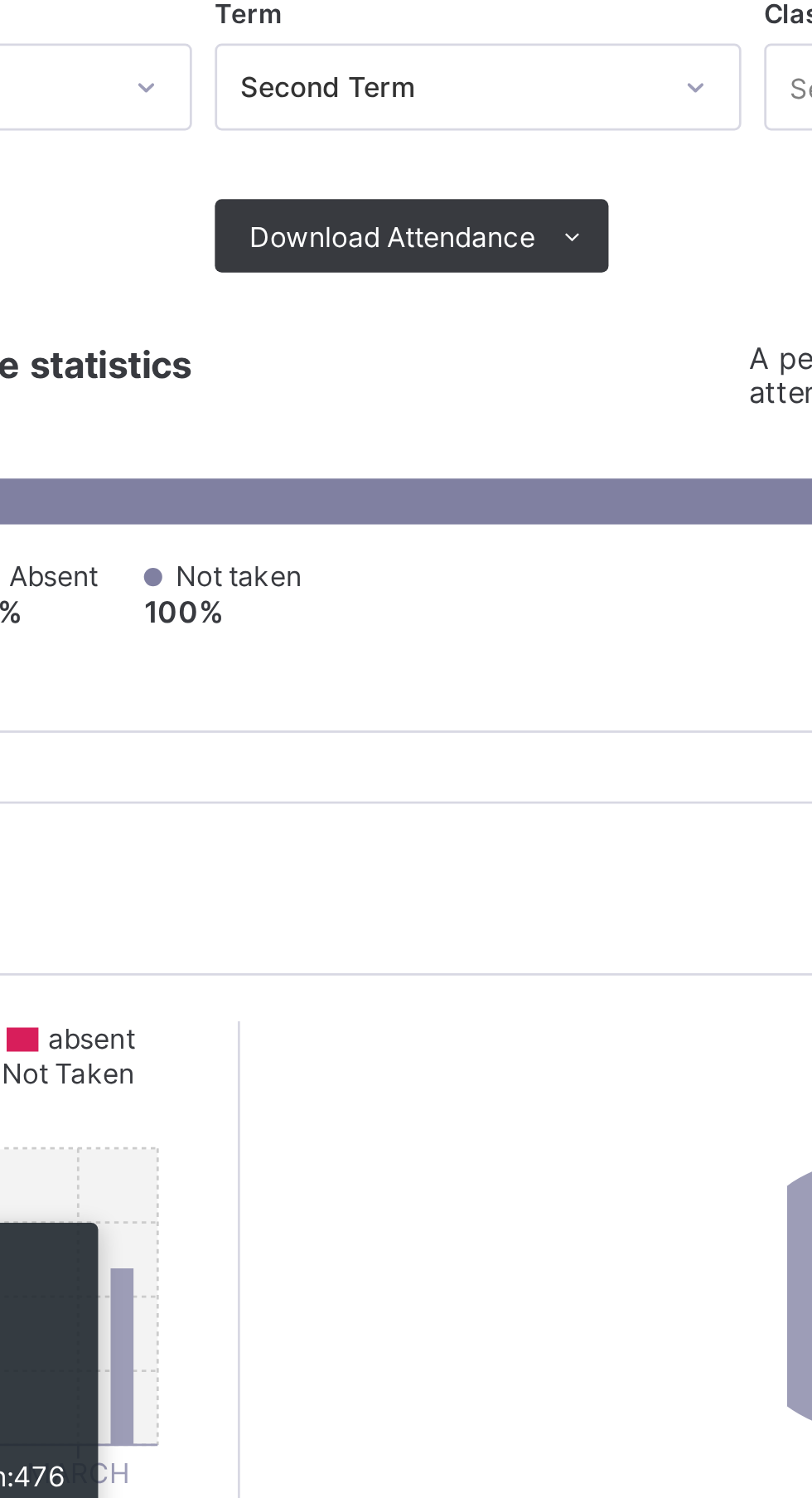
click at [538, 255] on icon at bounding box center [540, 253] width 12 height 11
click at [0, 0] on li "PDF" at bounding box center [0, 0] width 0 height 0
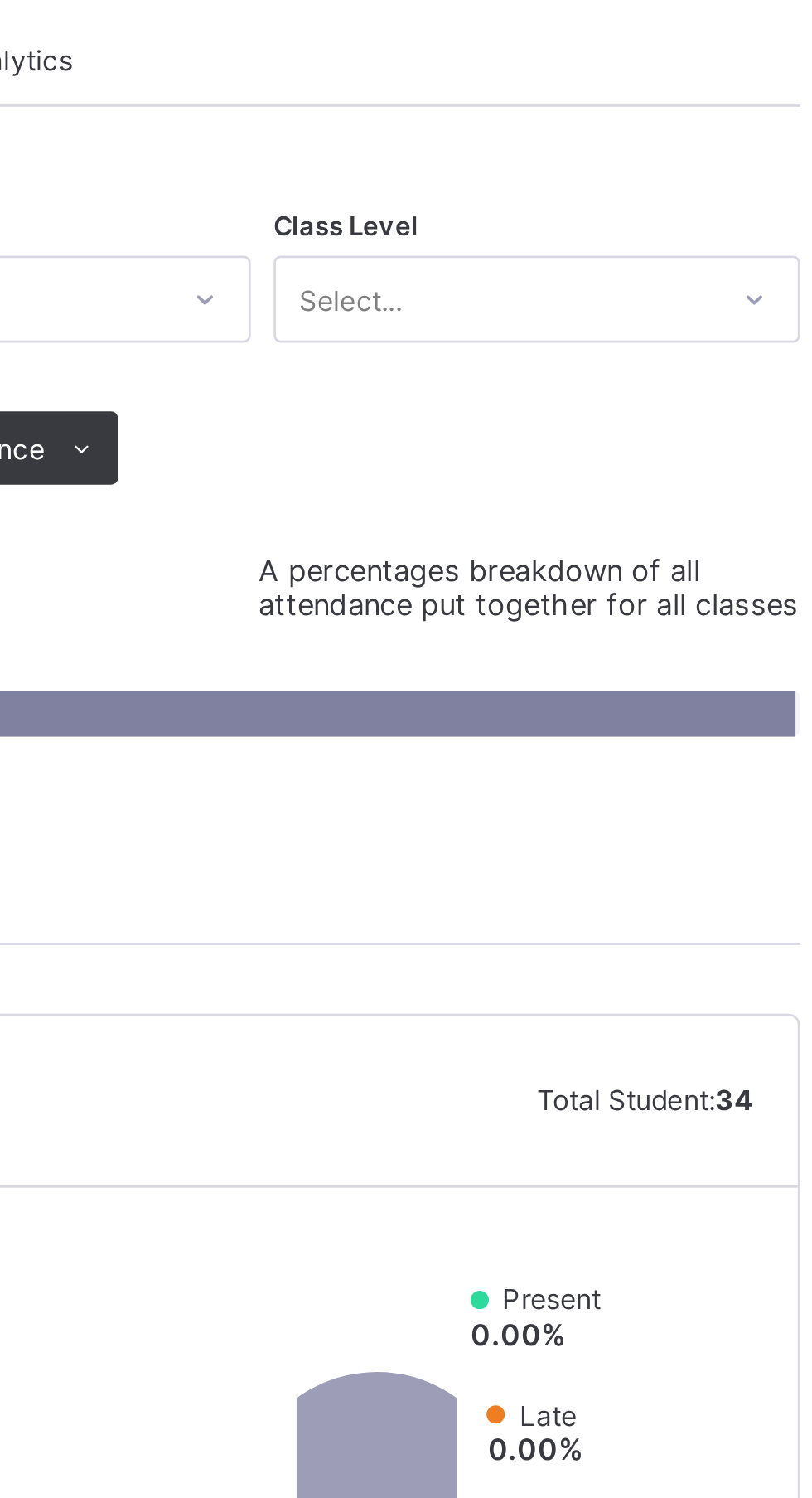
click at [696, 305] on span "A percentages breakdown of all attendance put together for all classes" at bounding box center [701, 303] width 196 height 25
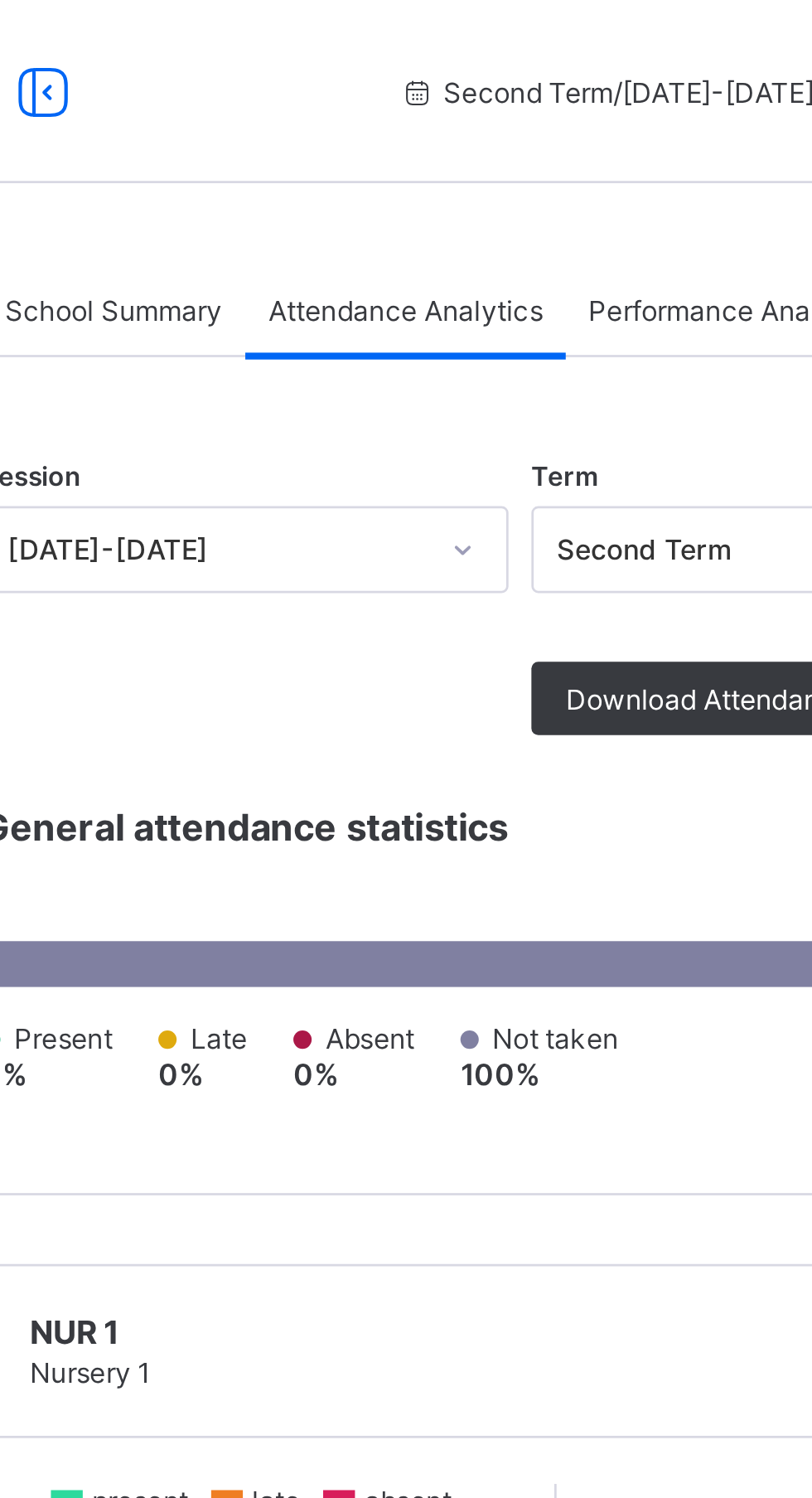
click at [470, 106] on span "Performance Analytics" at bounding box center [483, 112] width 105 height 12
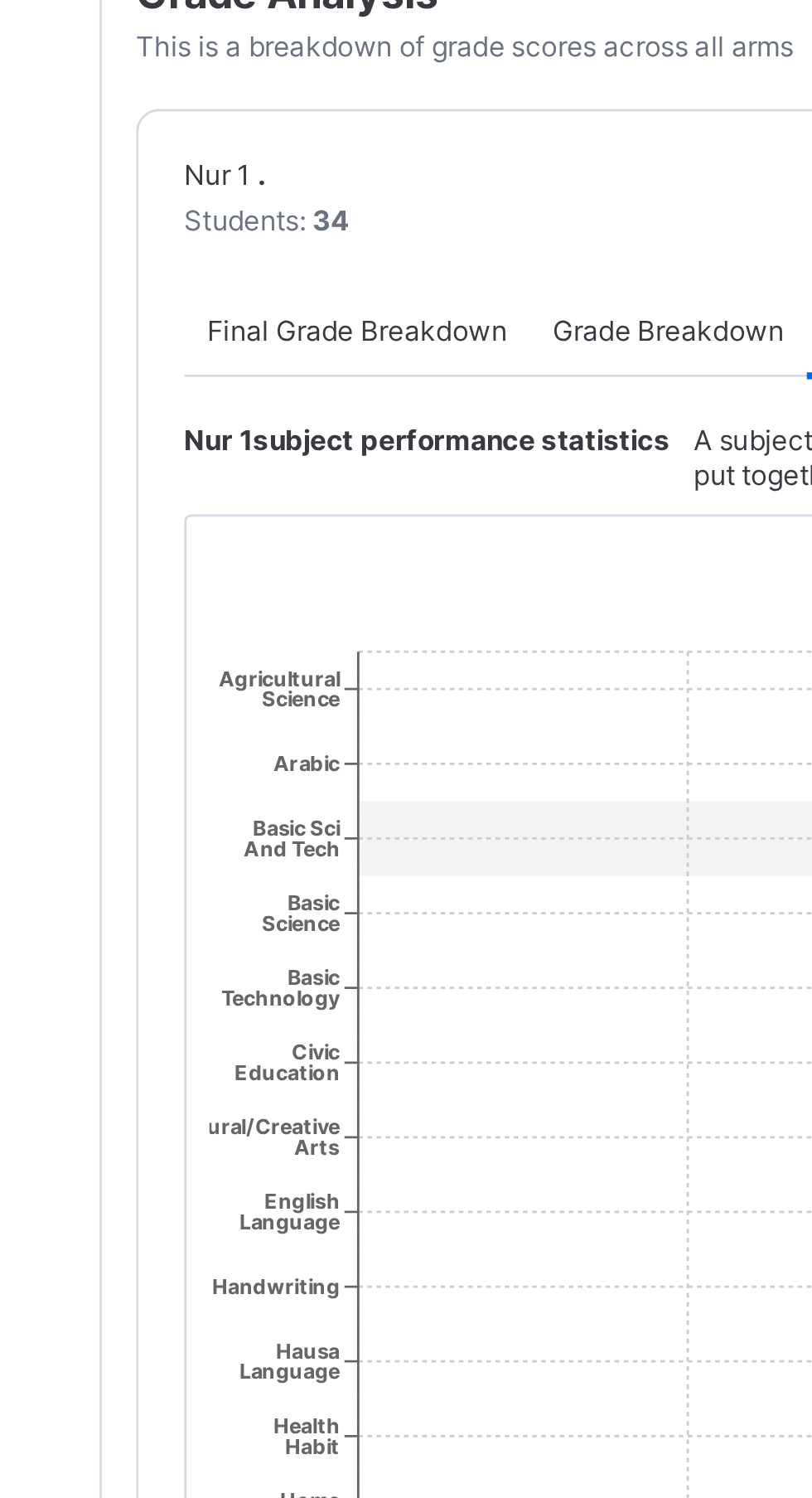
click at [410, 981] on span "Grade Breakdown" at bounding box center [404, 974] width 84 height 12
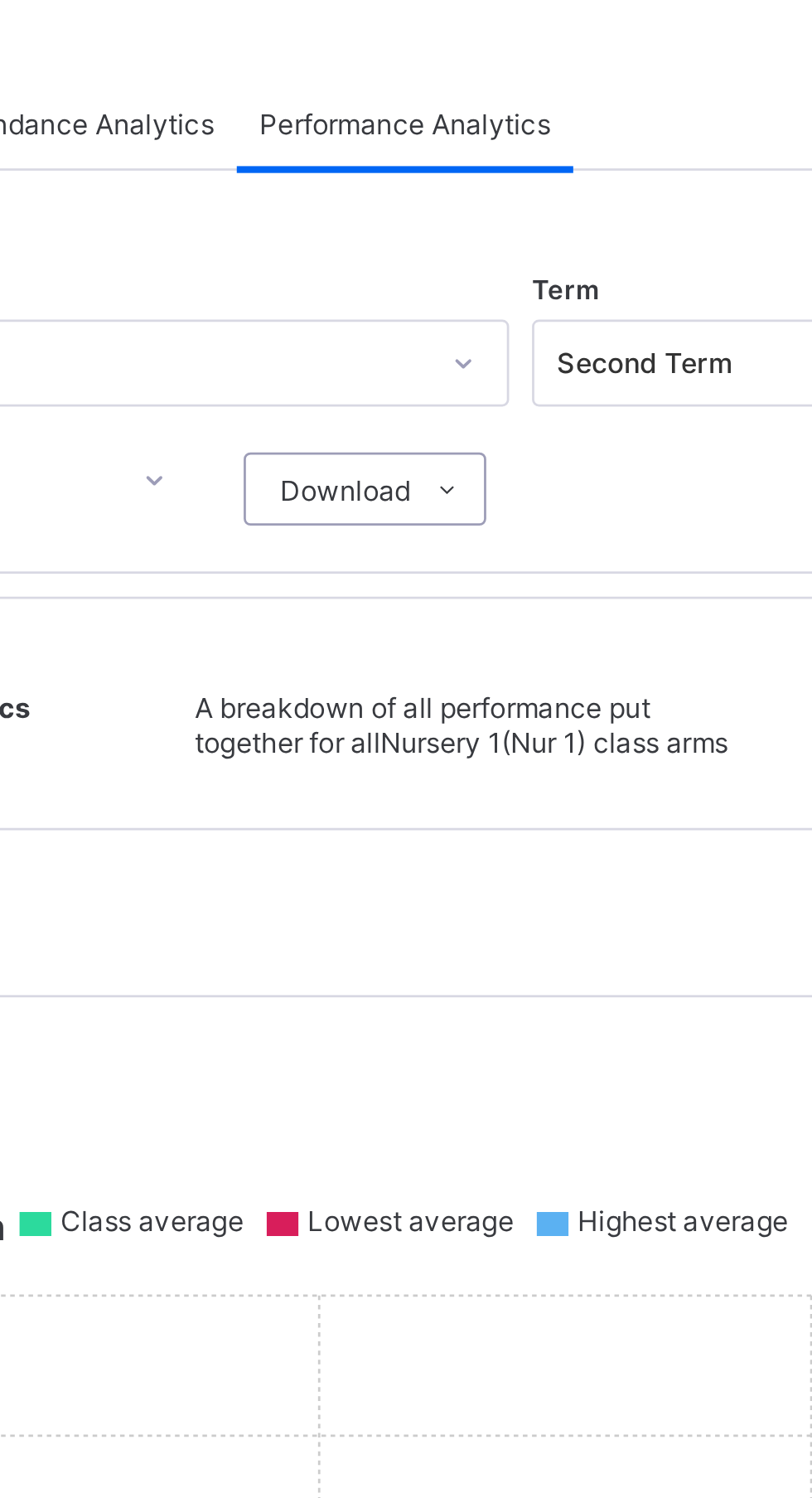
click at [0, 0] on ul "Performance Analysis Grade Analysis" at bounding box center [0, 0] width 0 height 0
click at [0, 0] on li "Performance Analysis" at bounding box center [0, 0] width 0 height 0
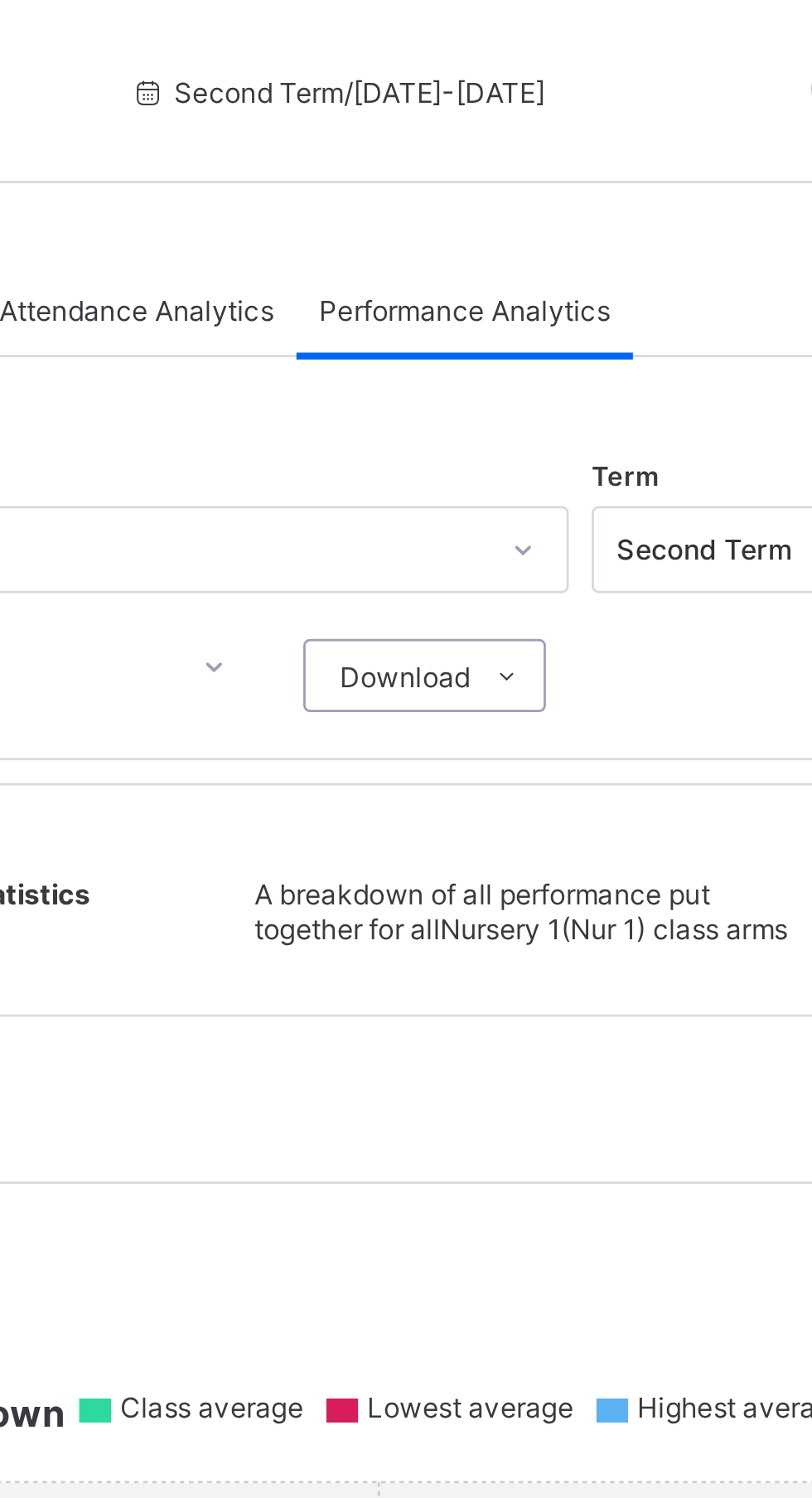
click at [0, 0] on li "Grade Analysis" at bounding box center [0, 0] width 0 height 0
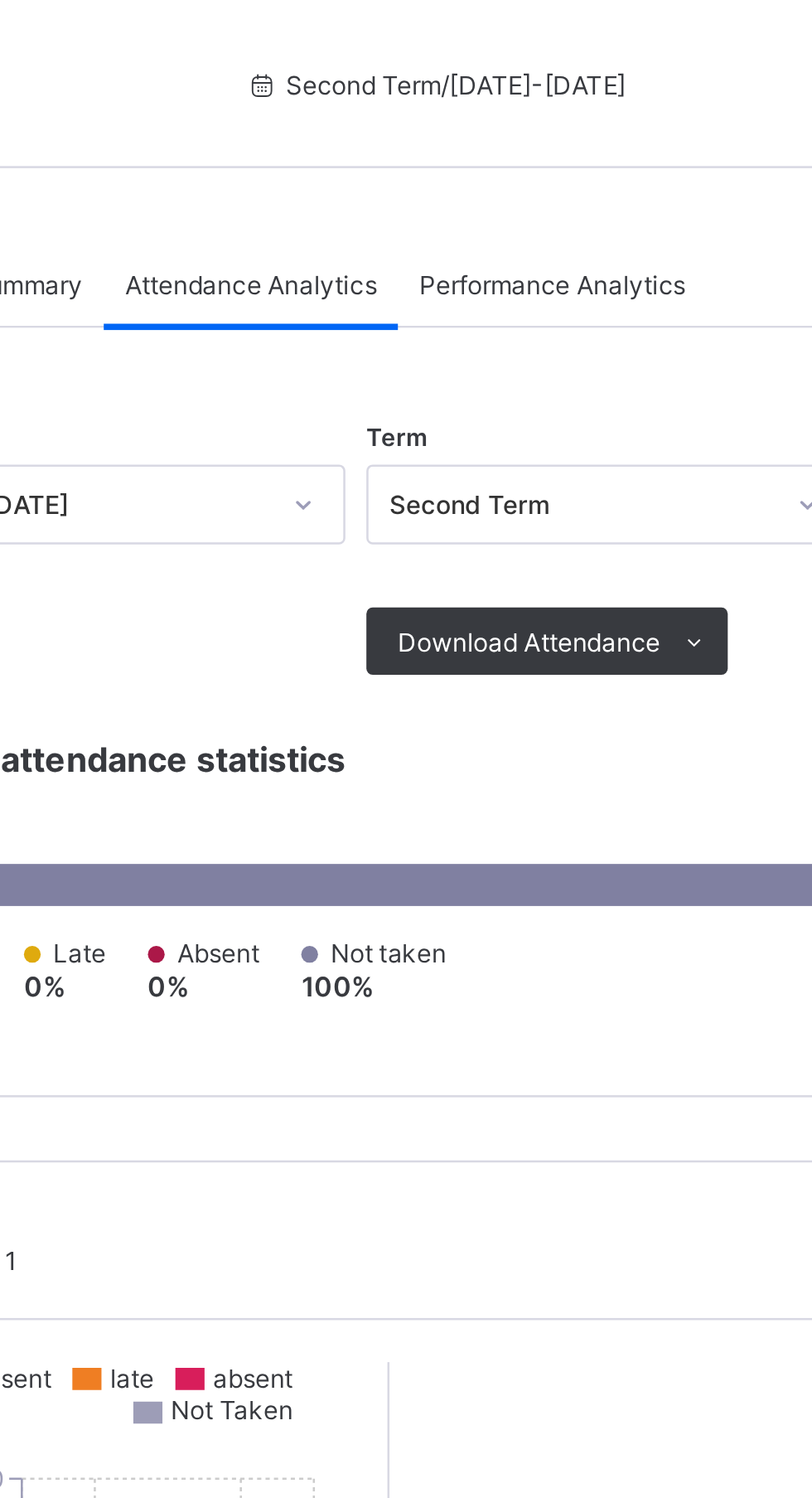
click at [511, 251] on span "Download Attendance" at bounding box center [474, 253] width 103 height 12
click at [0, 0] on li "Excel sheet" at bounding box center [0, 0] width 0 height 0
click at [0, 0] on li "PDF" at bounding box center [0, 0] width 0 height 0
